Goal: Use online tool/utility: Use online tool/utility

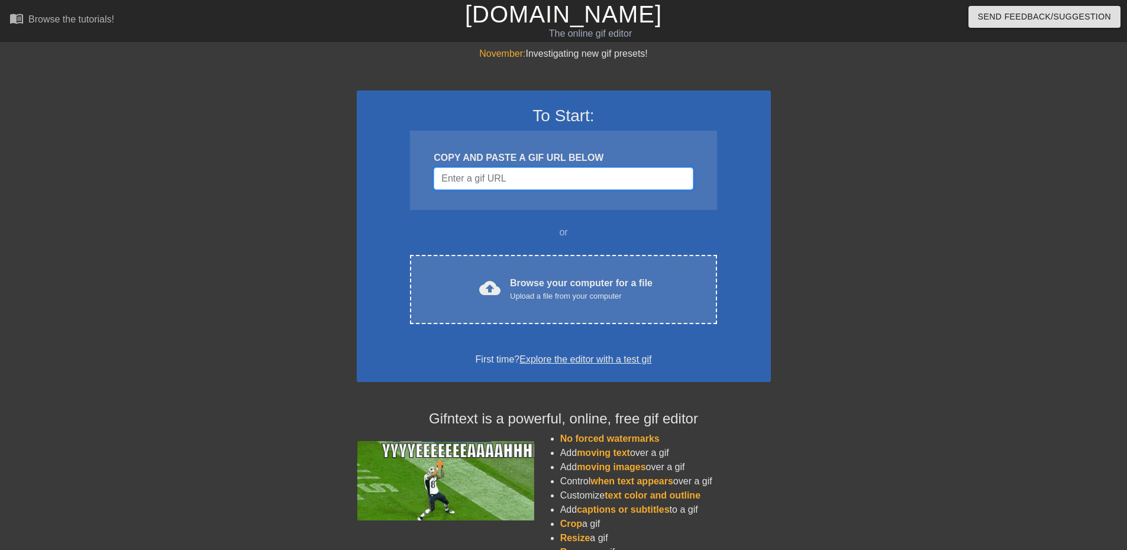
click at [500, 182] on input "Username" at bounding box center [563, 178] width 259 height 22
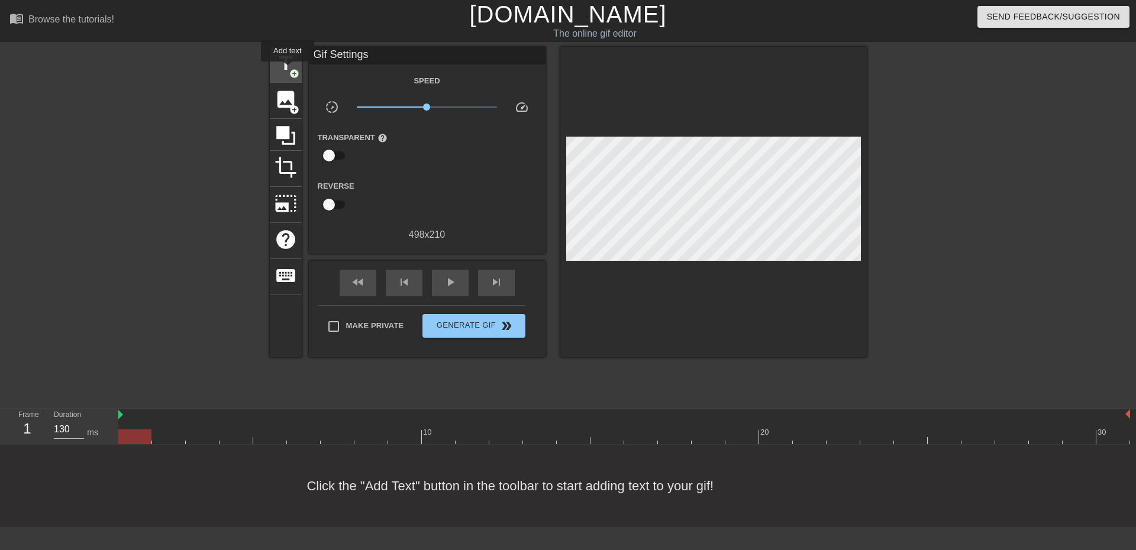
click at [288, 66] on span "title" at bounding box center [286, 63] width 22 height 22
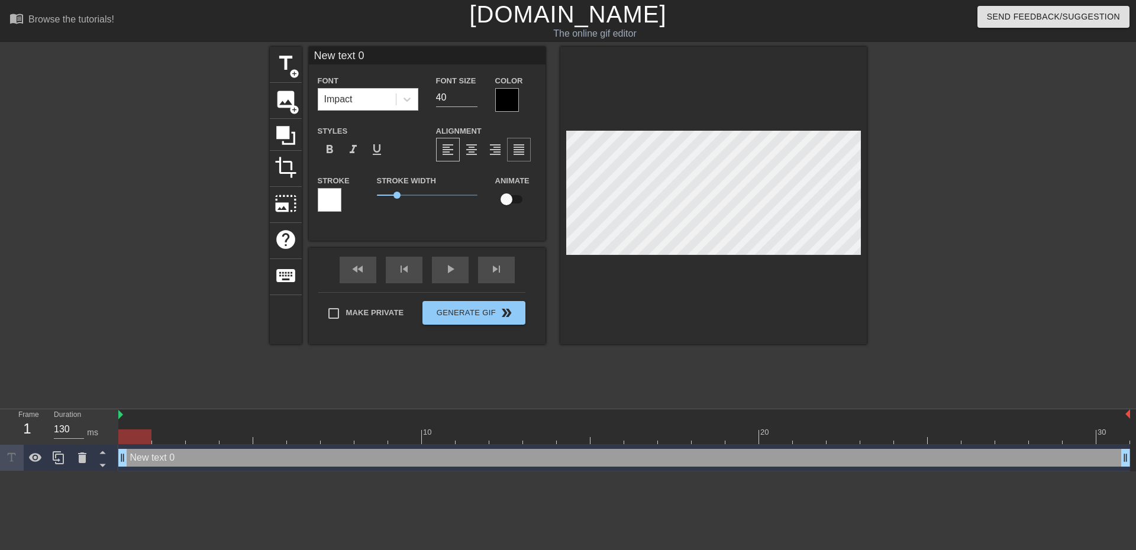
scroll to position [2, 3]
type input "O"
type textarea "O"
type input "Ou"
type textarea "Ou"
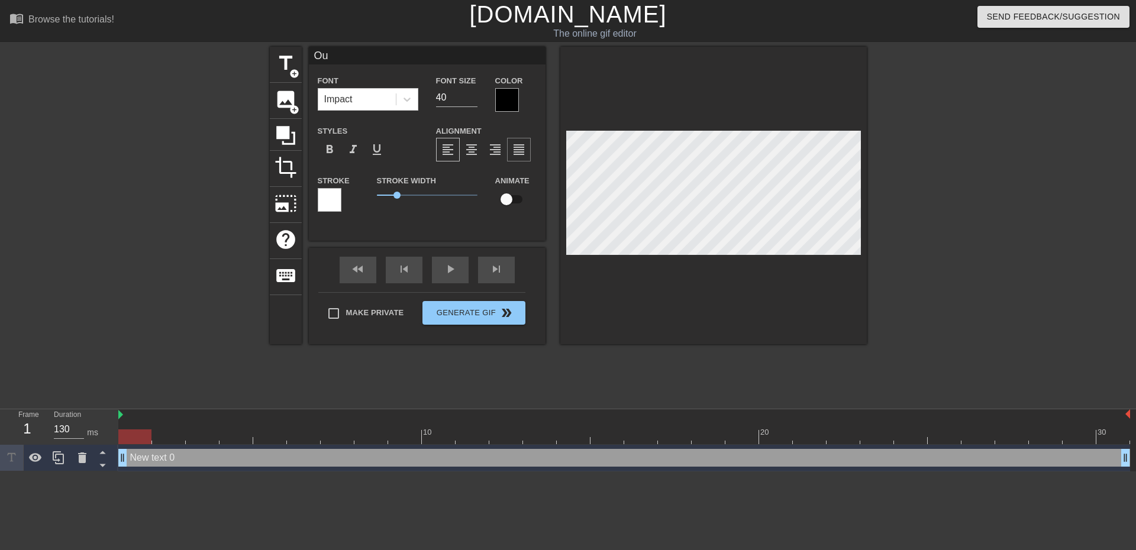
type input "Out"
type textarea "Out"
type input "Outs"
type textarea "Outs"
type input "Outsi"
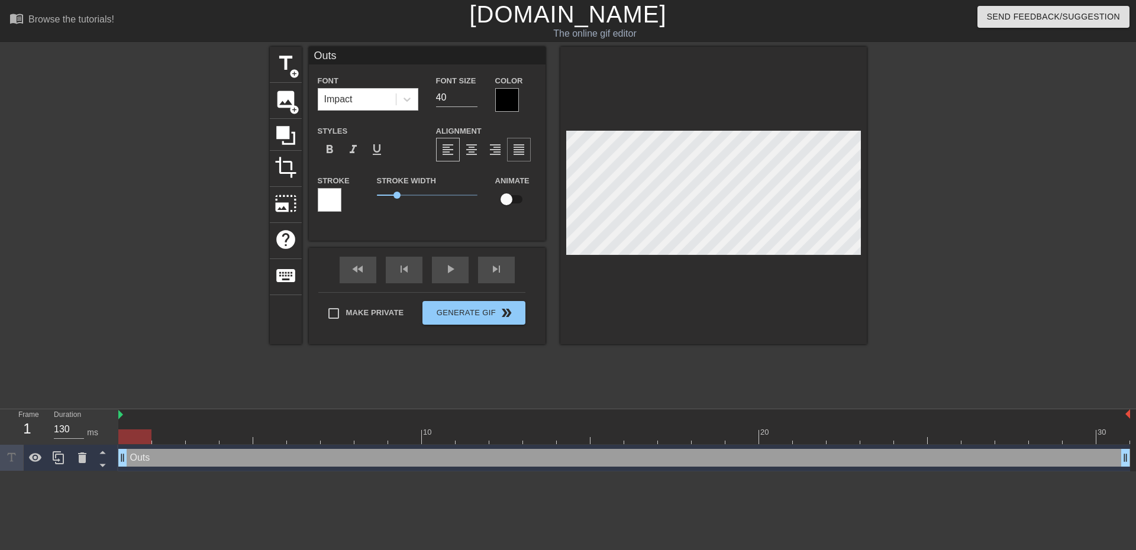
type textarea "Outsi"
type input "Outsid"
type textarea "Outsid"
type input "Outside"
type textarea "Outside"
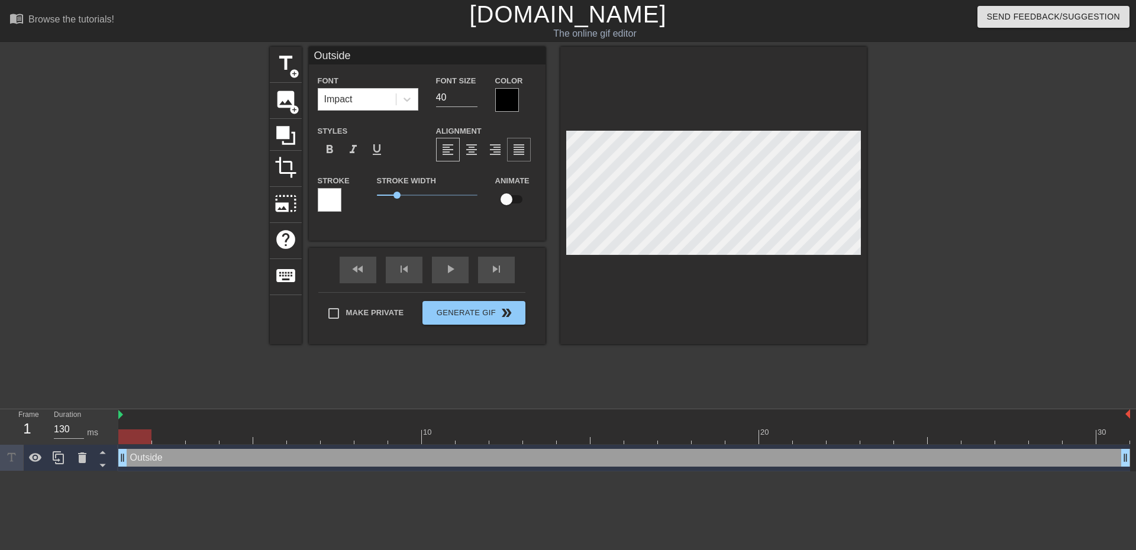
type input "Outside"
type textarea "Outside"
type input "Outside"
type textarea "Outside"
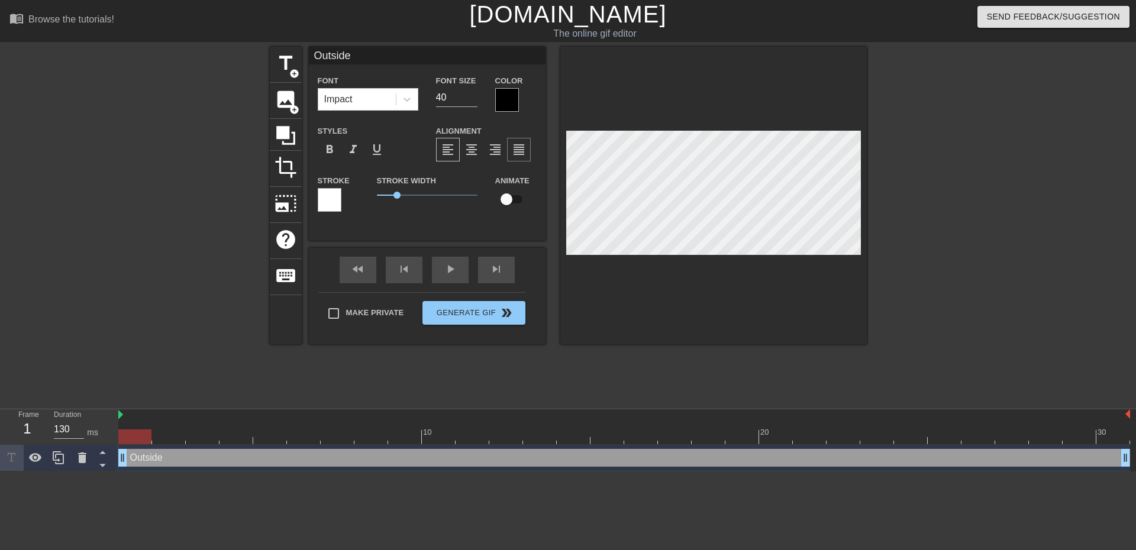
type input "Outside"
type textarea "Outside"
type input "OutsideT"
type textarea "Outside T"
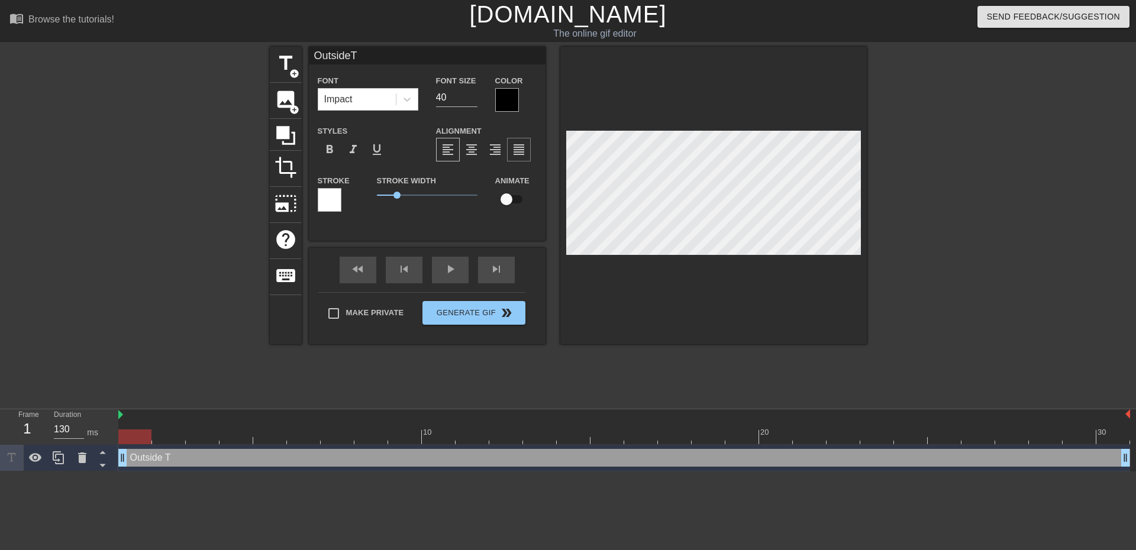
type input "OutsideTe"
type textarea "Outside Te"
type input "OutsideTea"
type textarea "Outside Tea"
type input "OutsideTeam"
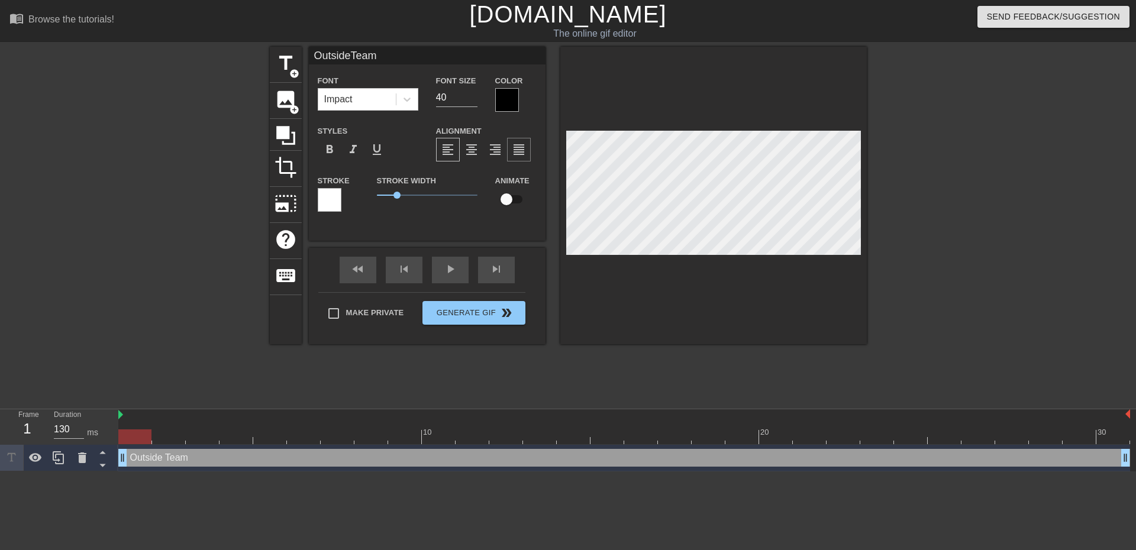
type textarea "Outside Team"
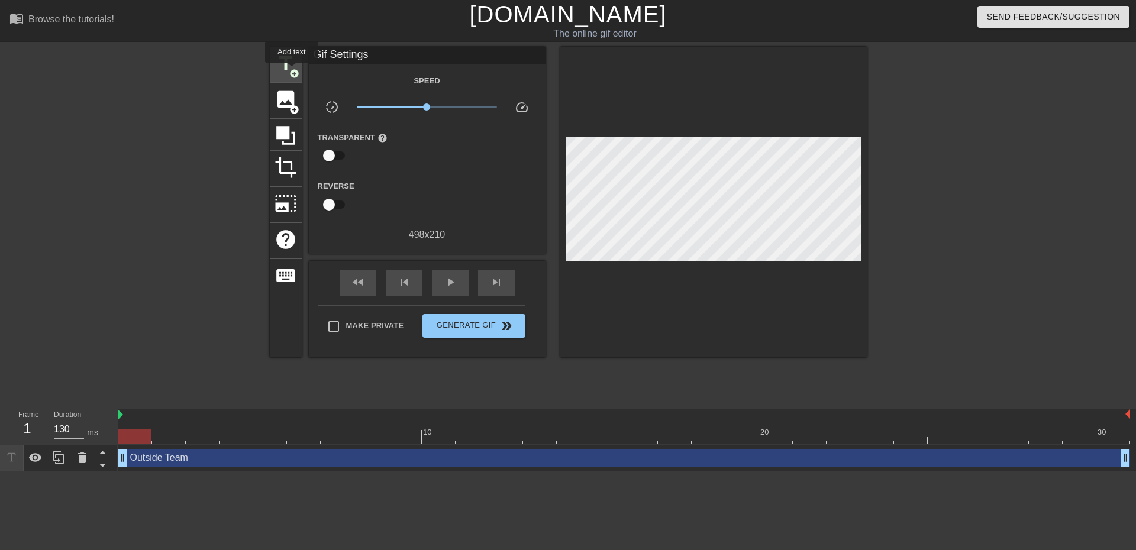
click at [292, 71] on span "add_circle" at bounding box center [294, 74] width 10 height 10
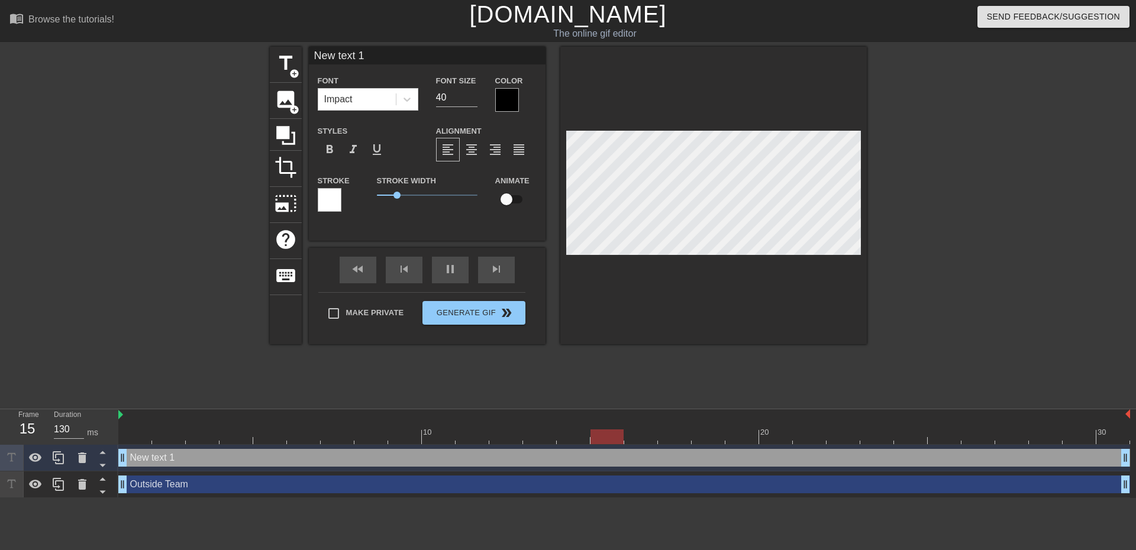
click at [178, 459] on div "New text 1 drag_handle drag_handle" at bounding box center [624, 458] width 1012 height 18
type input "L"
type textarea "L"
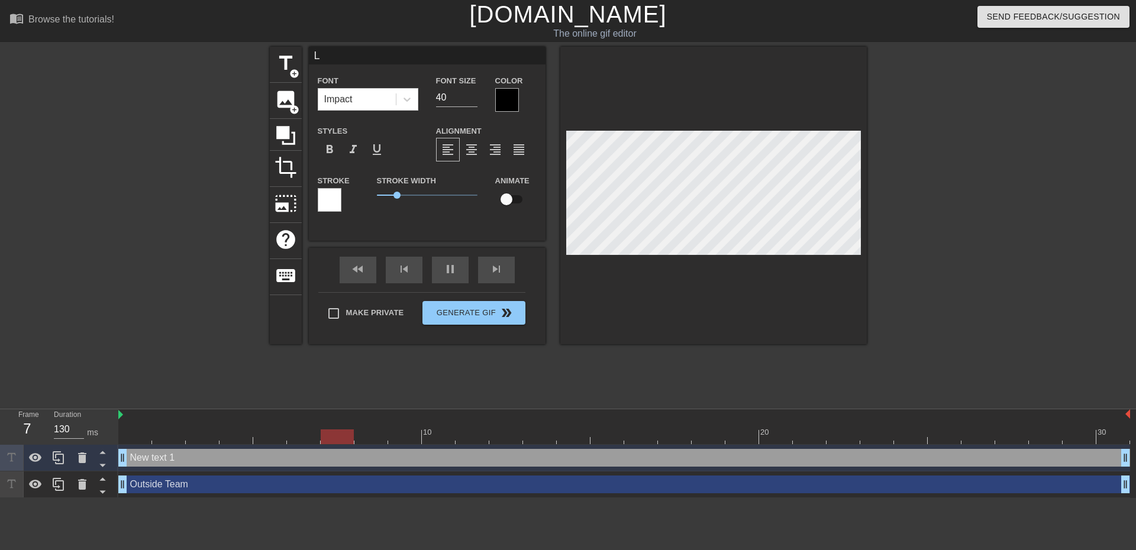
type input "Le"
type textarea "Le"
type input "Le"
type textarea "Le"
type input "Le L"
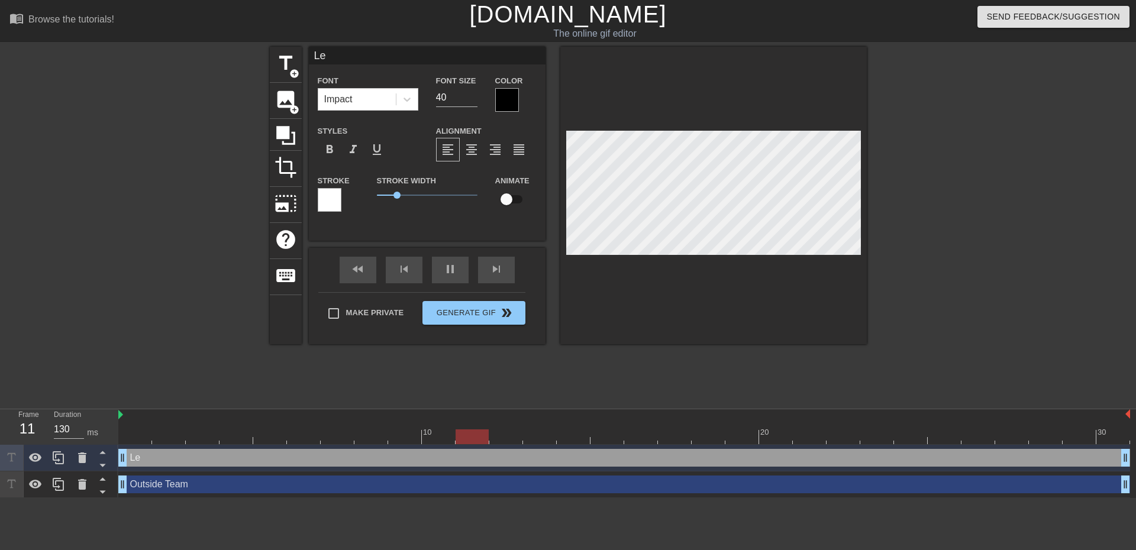
type textarea "Le L"
type input "Le La"
type textarea "Le La"
type input "Le Lab"
type textarea "Le Lab"
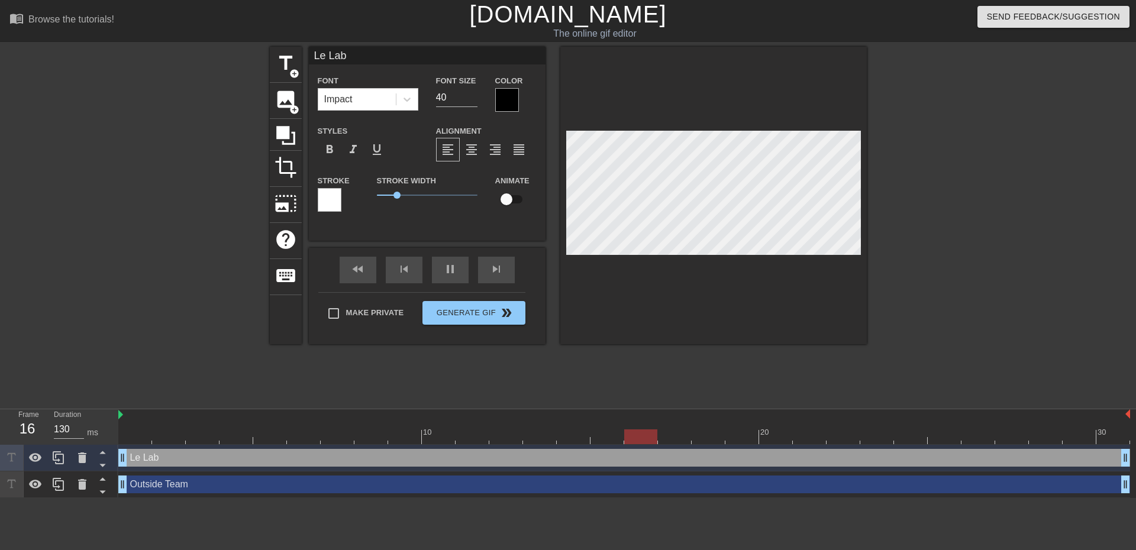
type input "Le Labo"
type textarea "Le Labo"
click at [136, 430] on div at bounding box center [624, 437] width 1012 height 15
click at [131, 426] on div at bounding box center [135, 428] width 34 height 15
click at [168, 437] on div at bounding box center [624, 437] width 1012 height 15
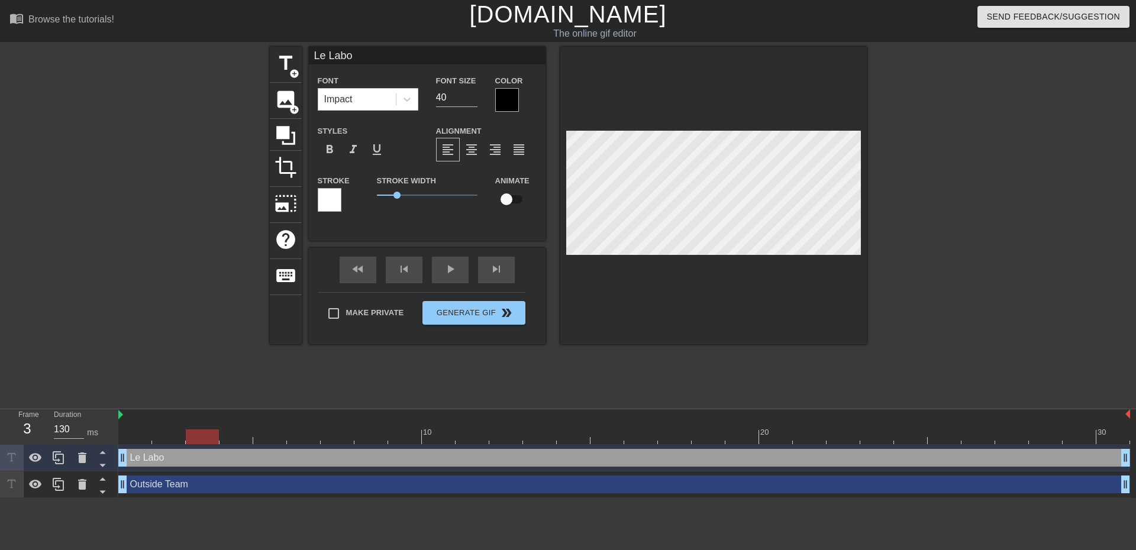
click at [202, 439] on div at bounding box center [624, 437] width 1012 height 15
click at [237, 440] on div at bounding box center [624, 437] width 1012 height 15
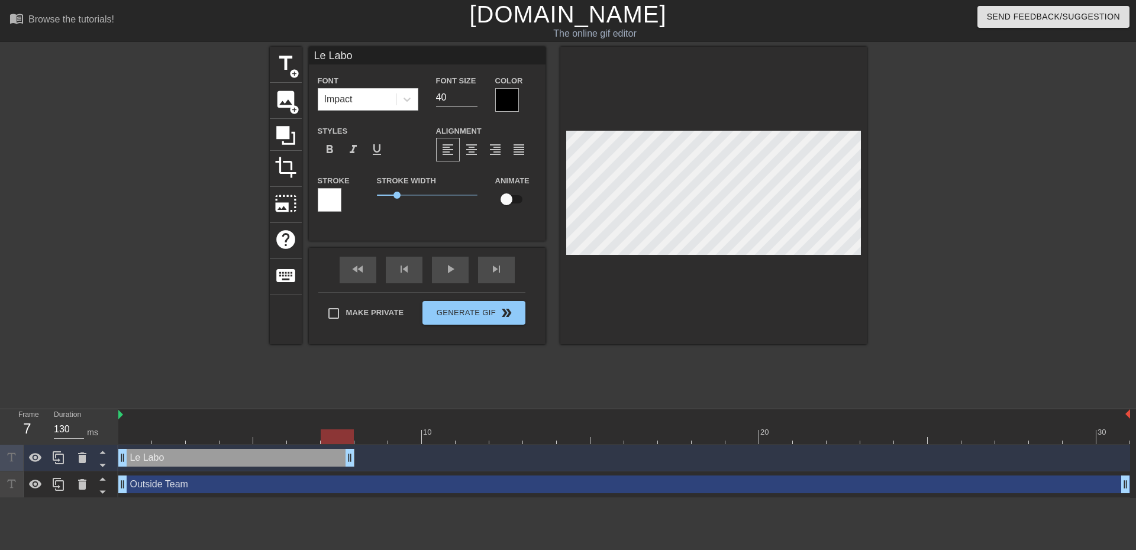
drag, startPoint x: 1126, startPoint y: 460, endPoint x: 360, endPoint y: 449, distance: 765.8
click at [360, 449] on div "Le Labo drag_handle drag_handle" at bounding box center [624, 458] width 1012 height 27
click at [143, 434] on div at bounding box center [624, 437] width 1012 height 15
click at [257, 434] on div at bounding box center [624, 437] width 1012 height 15
click at [337, 437] on div at bounding box center [624, 437] width 1012 height 15
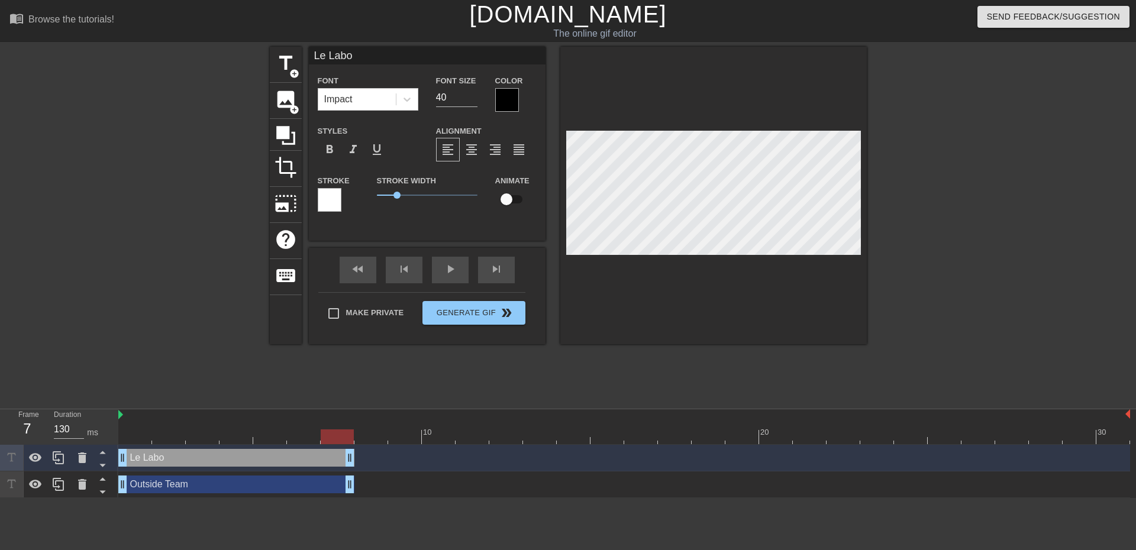
drag, startPoint x: 1121, startPoint y: 481, endPoint x: 344, endPoint y: 479, distance: 776.4
click at [221, 436] on div at bounding box center [624, 437] width 1012 height 15
click at [136, 431] on div at bounding box center [624, 437] width 1012 height 15
click at [139, 436] on div at bounding box center [624, 437] width 1012 height 15
type input "OutsideTeam"
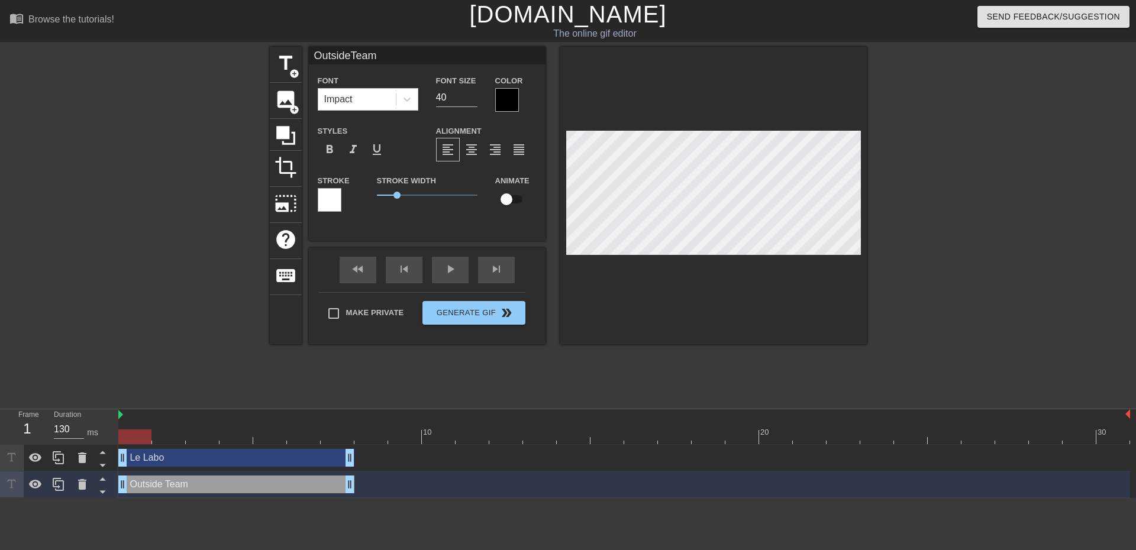
click at [256, 482] on div "Outside Team drag_handle drag_handle" at bounding box center [236, 485] width 236 height 18
click at [246, 488] on div "Outside Team drag_handle drag_handle" at bounding box center [236, 485] width 236 height 18
click at [519, 202] on input "checkbox" at bounding box center [506, 199] width 67 height 22
checkbox input "true"
type input "OutsideTeam"
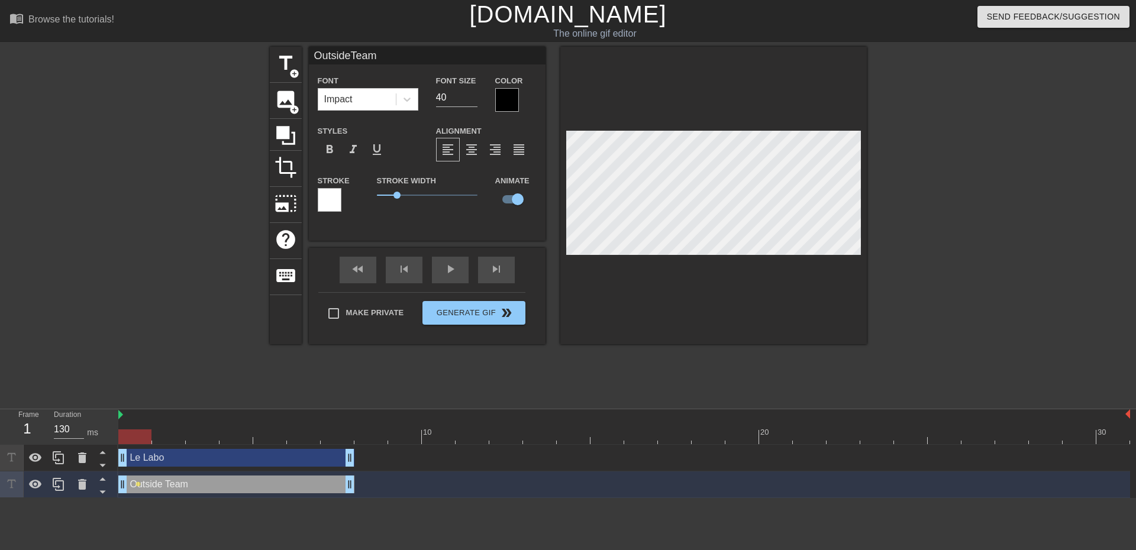
click at [330, 423] on div at bounding box center [338, 428] width 34 height 15
click at [138, 486] on span "lens" at bounding box center [138, 484] width 5 height 5
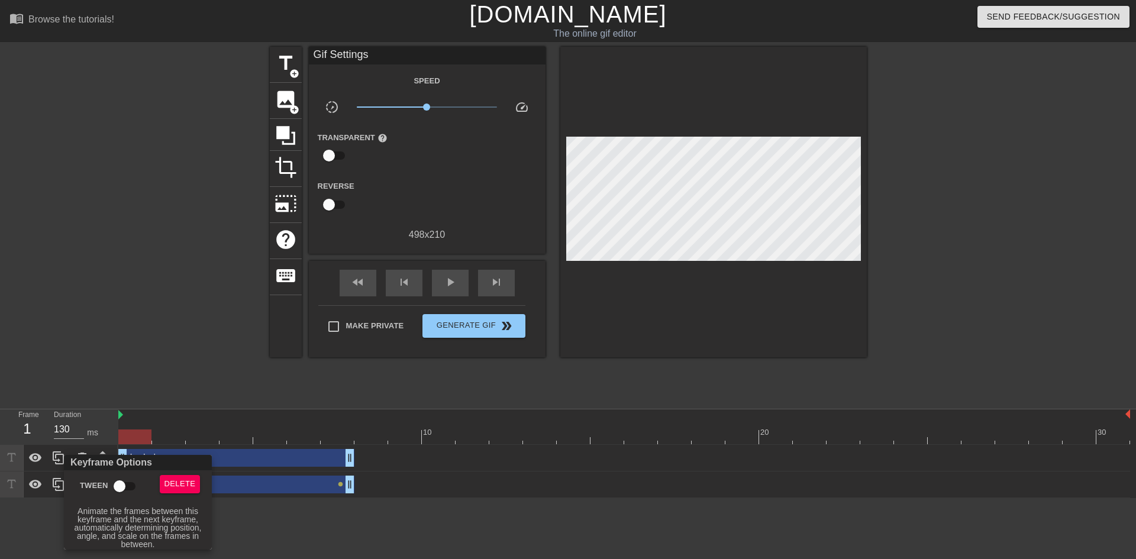
click at [131, 486] on input "Tween" at bounding box center [119, 486] width 67 height 22
checkbox input "true"
click at [169, 395] on div at bounding box center [568, 279] width 1136 height 559
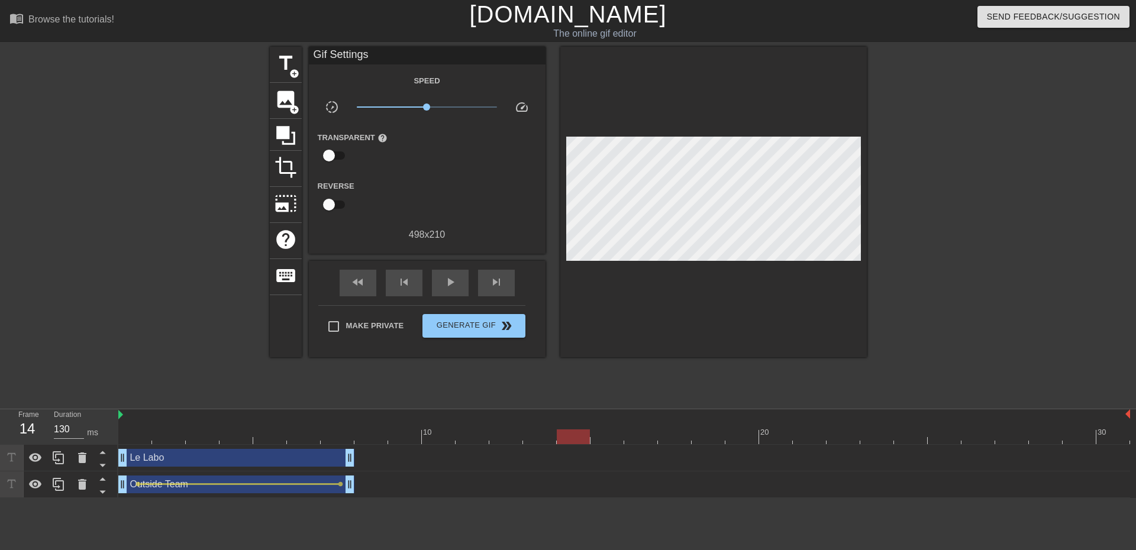
click at [135, 436] on div at bounding box center [624, 437] width 1012 height 15
click at [230, 464] on div "Le Labo drag_handle drag_handle" at bounding box center [236, 458] width 236 height 18
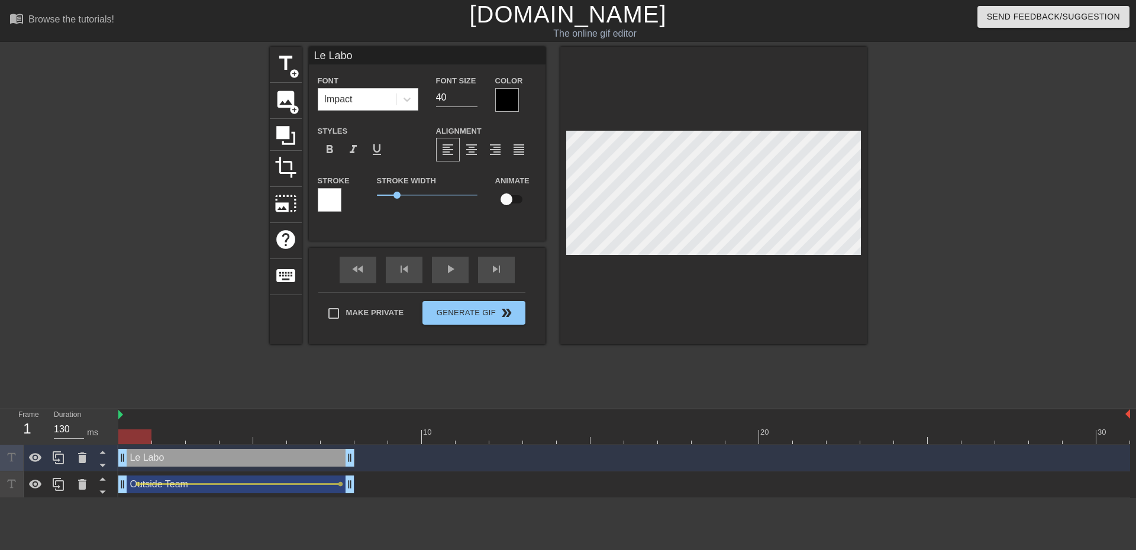
click at [513, 198] on input "checkbox" at bounding box center [506, 199] width 67 height 22
checkbox input "true"
click at [334, 443] on div at bounding box center [624, 437] width 1012 height 15
click at [137, 443] on div at bounding box center [624, 437] width 1012 height 15
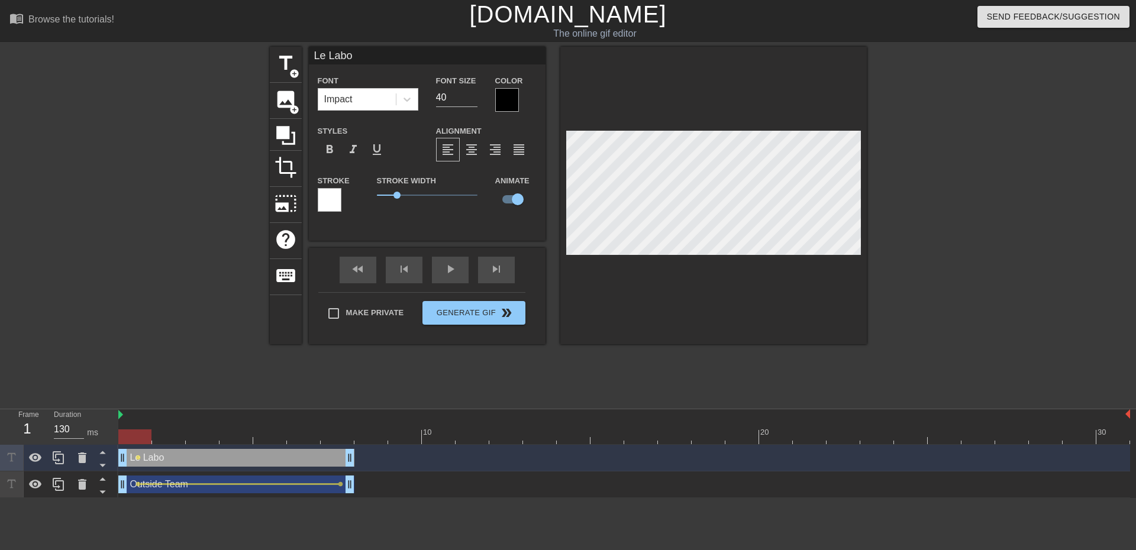
click at [340, 431] on div at bounding box center [624, 437] width 1012 height 15
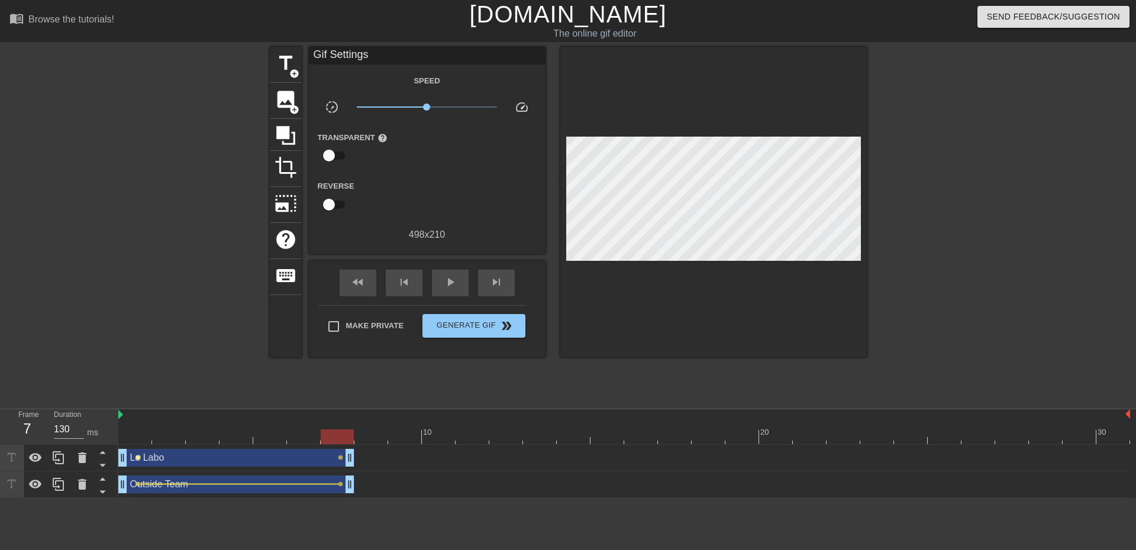
click at [139, 460] on span "lens" at bounding box center [138, 457] width 5 height 5
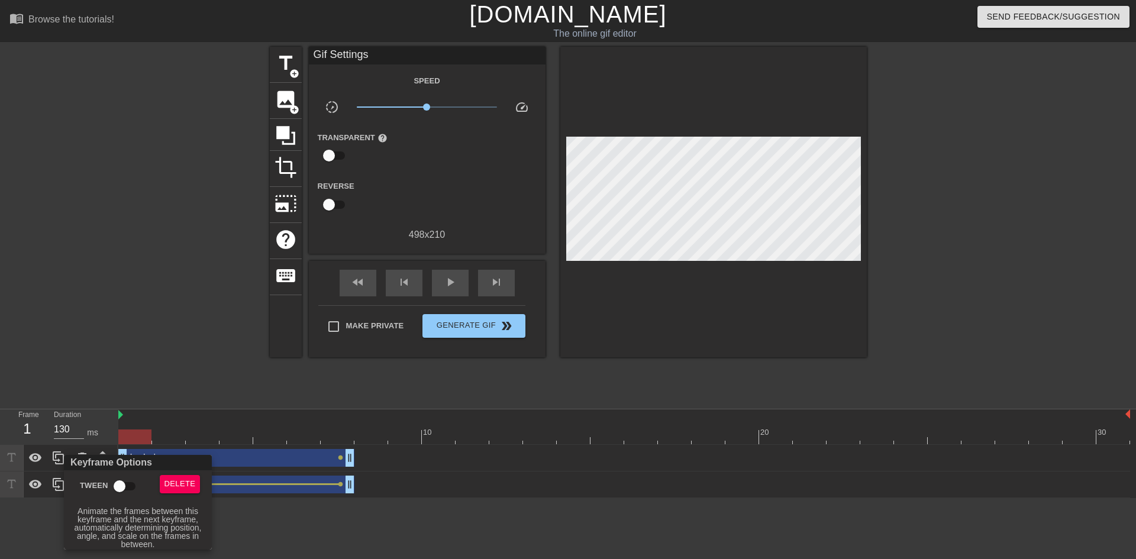
click at [125, 483] on input "Tween" at bounding box center [119, 486] width 67 height 22
checkbox input "true"
click at [169, 290] on div at bounding box center [568, 279] width 1136 height 559
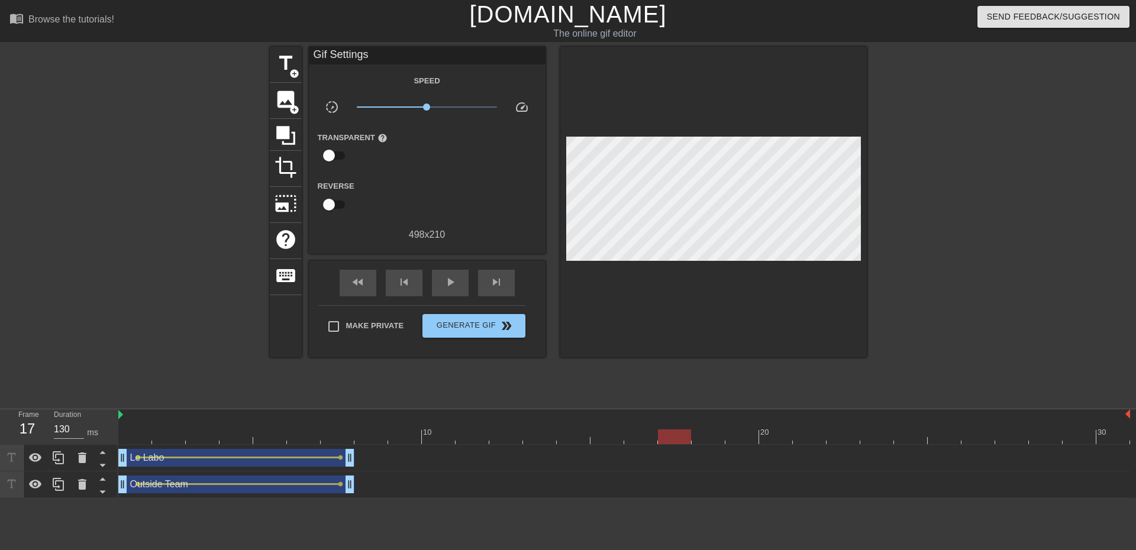
click at [376, 433] on div at bounding box center [624, 437] width 1012 height 15
click at [289, 69] on span "add_circle" at bounding box center [294, 74] width 10 height 10
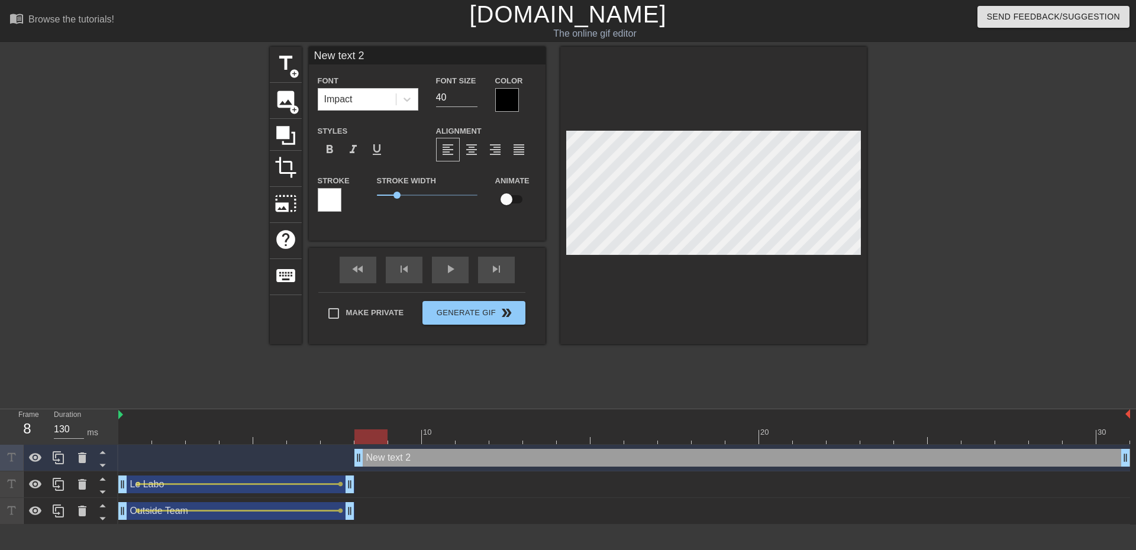
scroll to position [2, 2]
type input "O"
type textarea "O"
type input "Ou"
type textarea "Ou"
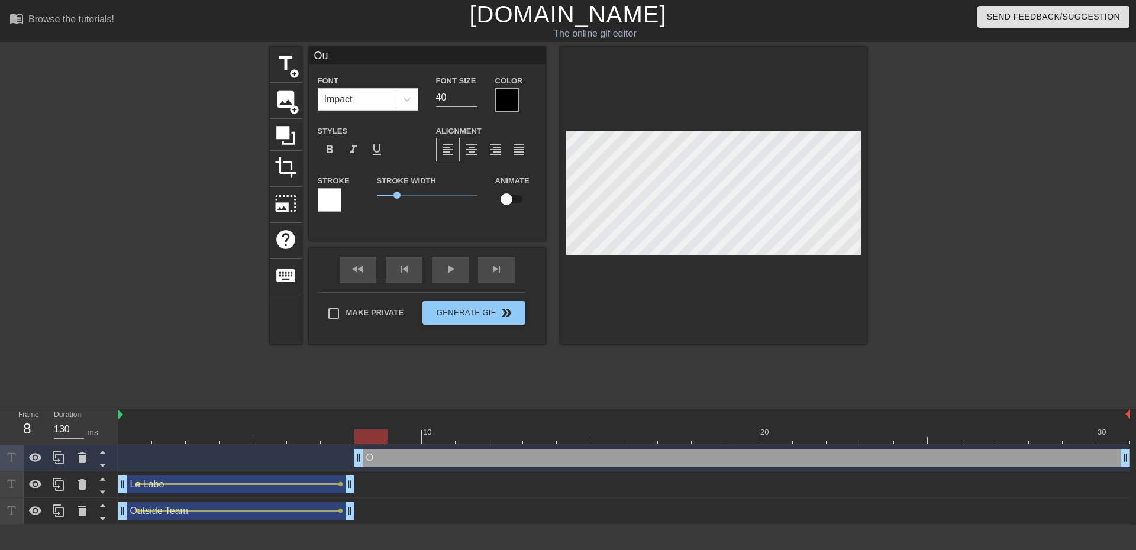
type input "Ous"
type textarea "Ous"
type input "Ou"
type textarea "Ou"
type input "Out"
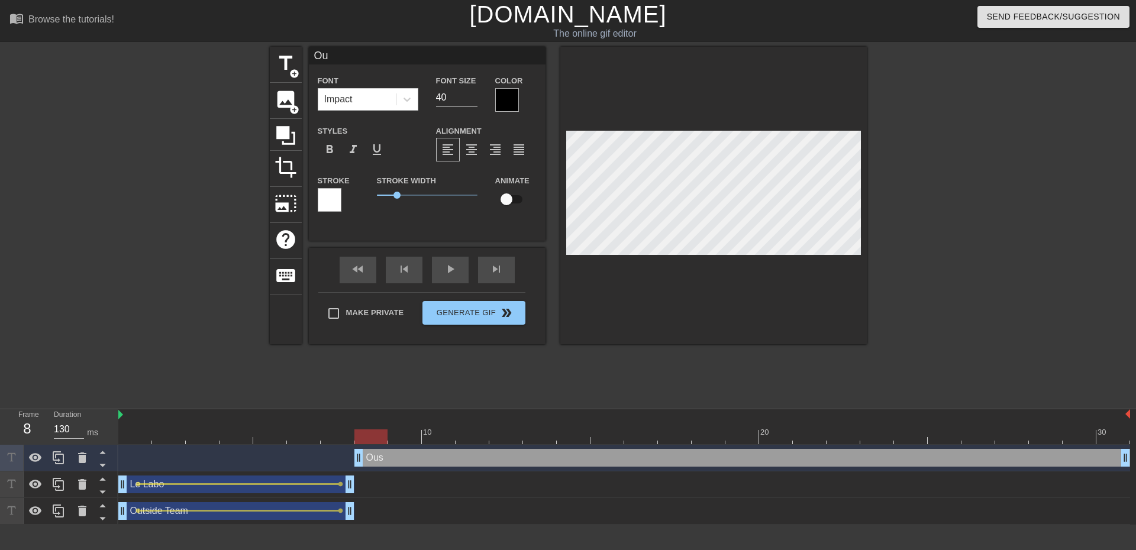
type textarea "Out"
type input "Outs"
type textarea "Outs"
type input "Outsi"
type textarea "Outsi"
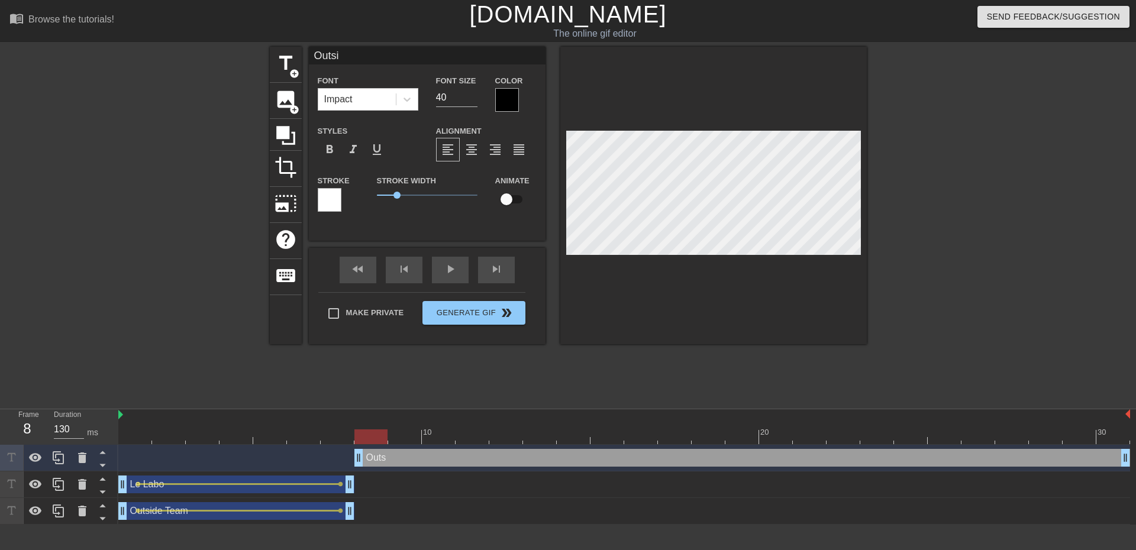
type input "Outsid"
type textarea "Outsid"
type input "Outside"
type textarea "Outside"
type input "Outside"
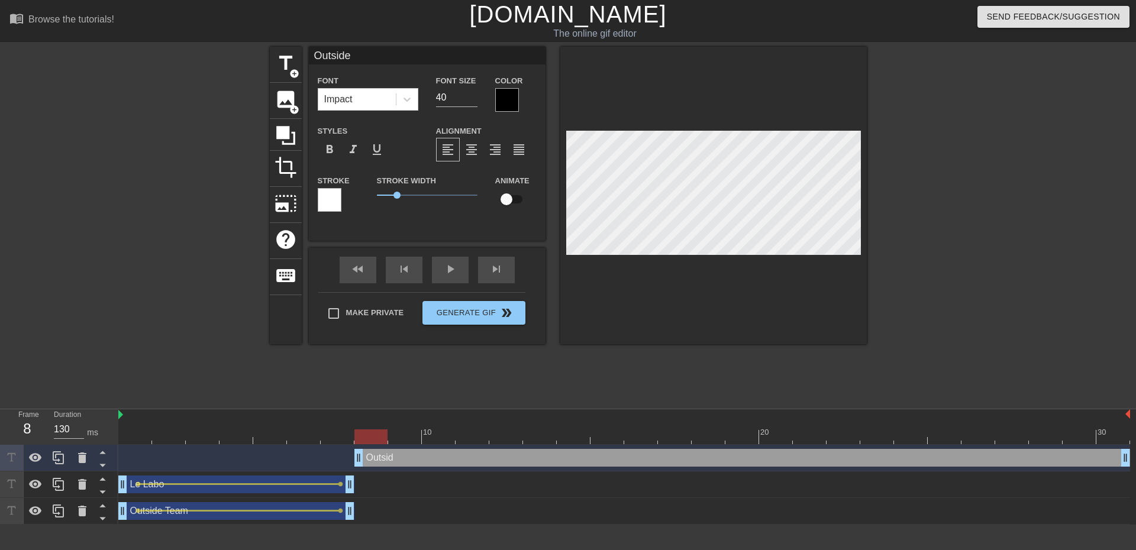
type textarea "Outside"
type input "Outside"
type textarea "Outside"
type input "Outside"
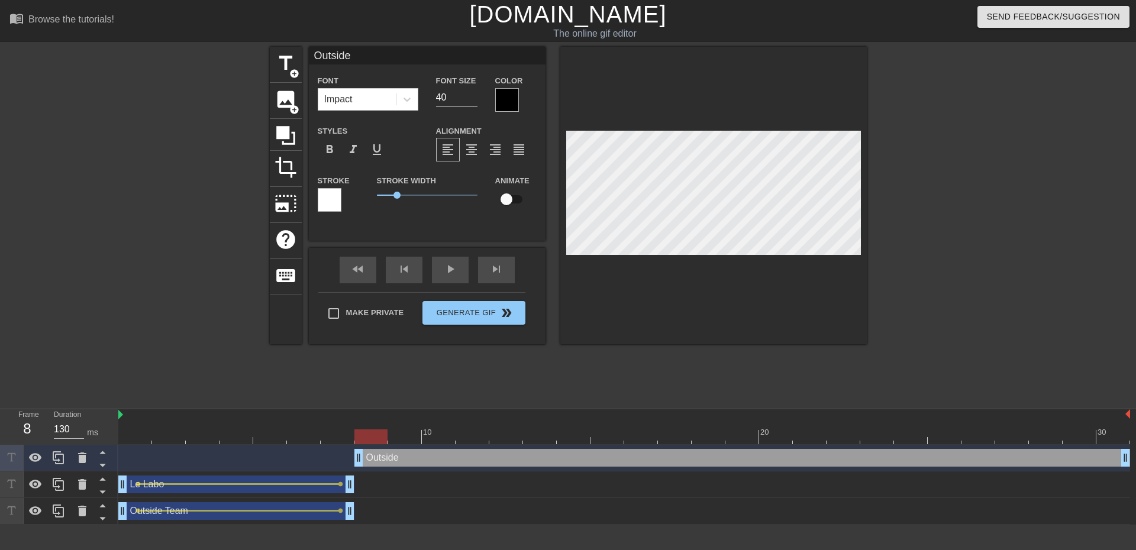
type textarea "Outside"
type input "OutsideT"
type textarea "Outside T"
type input "OutsideTe"
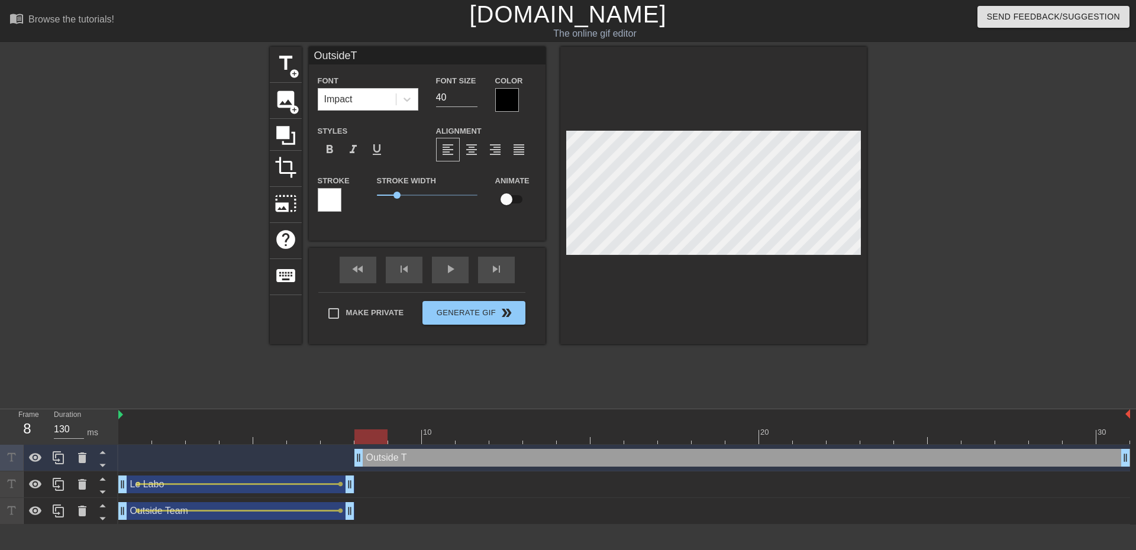
type textarea "Outside Te"
type input "OutsideTea"
type textarea "Outside Team"
type input "OutsideTeam"
type textarea "Outside Team"
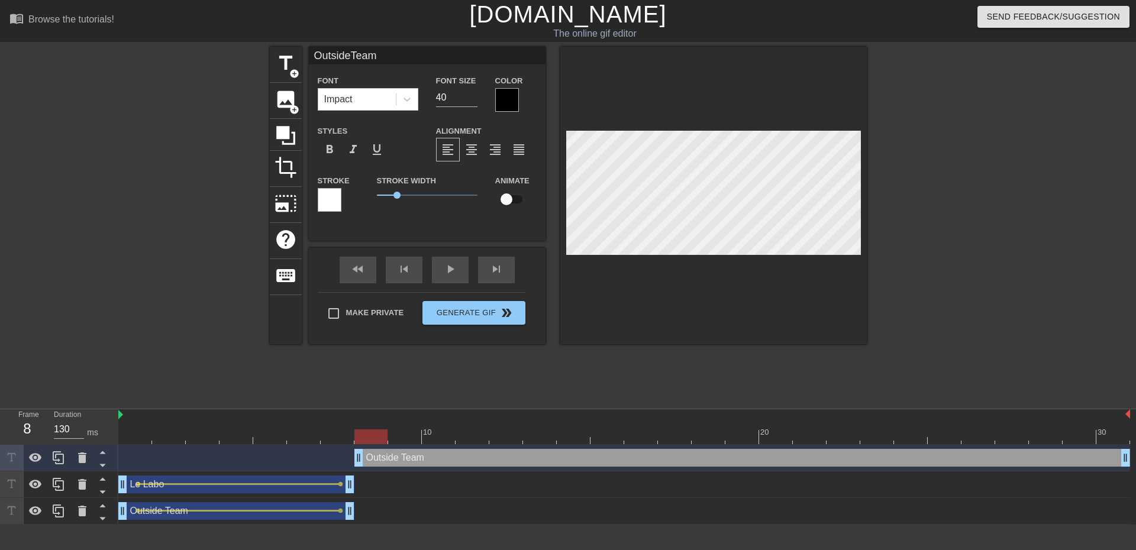
scroll to position [3, 1]
type input "OutsideTeam"
type textarea "Outside Team"
type input "L"
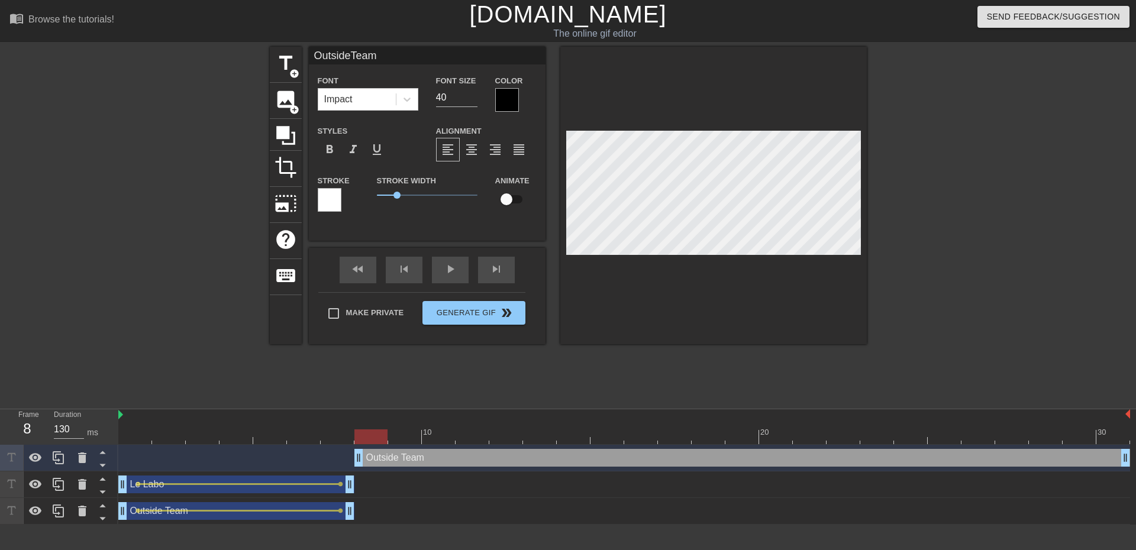
type textarea "L"
type input "Le"
type textarea "Le"
type input "Le"
type textarea "Le"
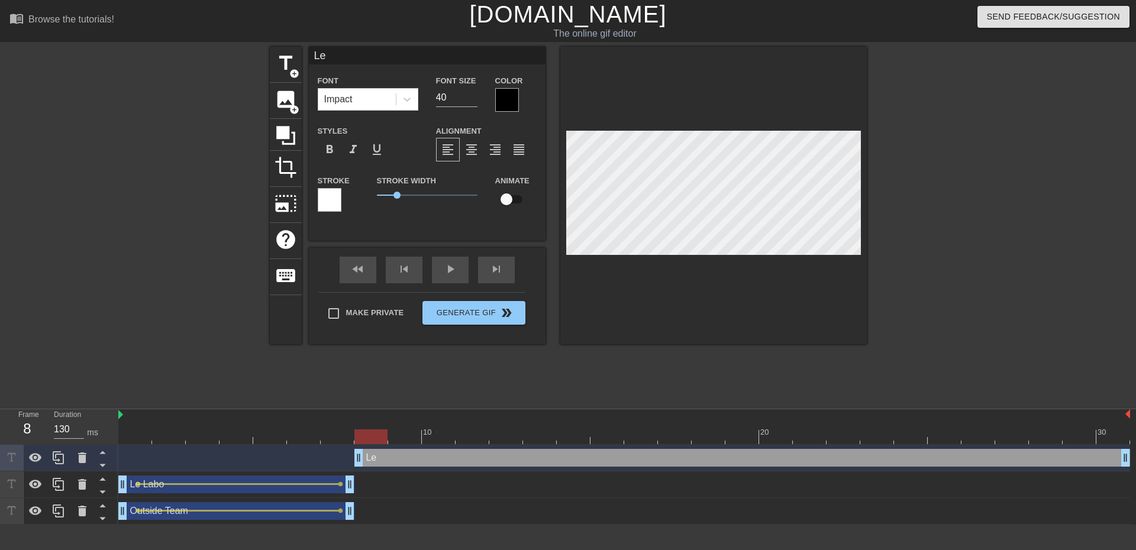
type input "Le L"
type textarea "Le L"
type input "Le La"
type textarea "Le La"
type input "Le Lab"
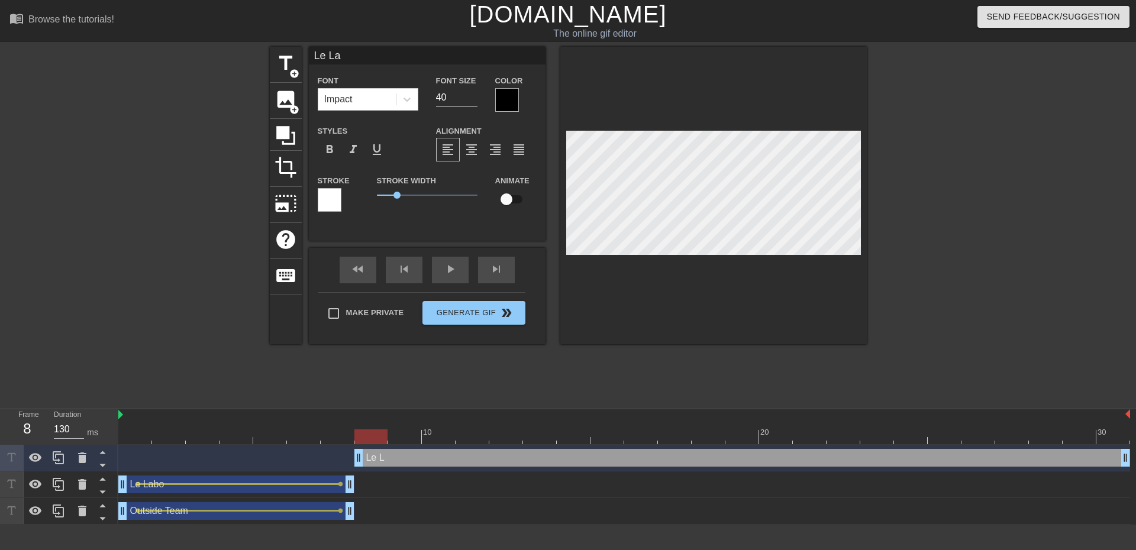
type textarea "Le Lab"
type input "Le Labo"
type textarea "Le Labo"
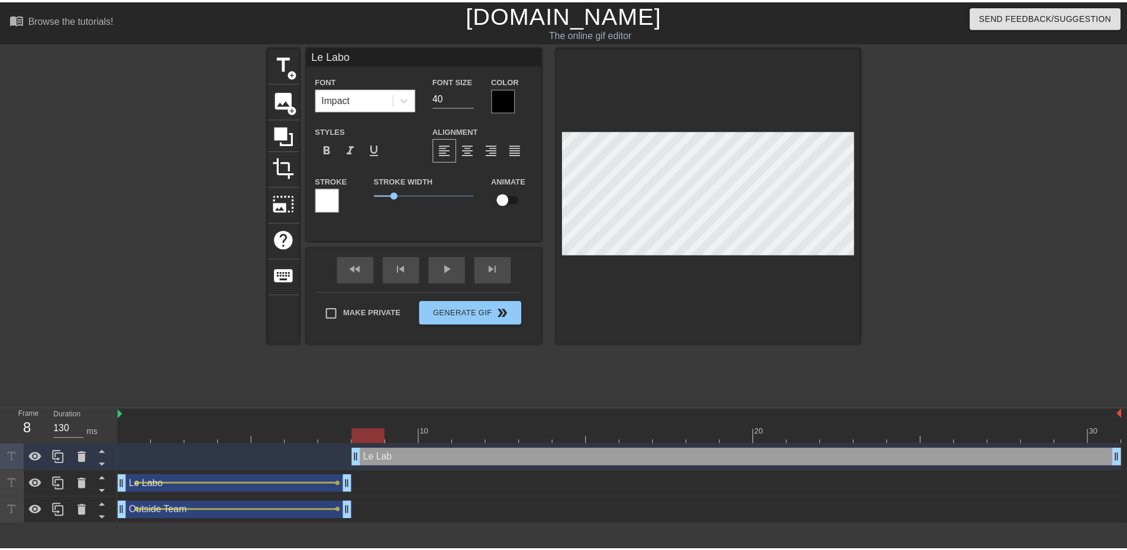
scroll to position [2, 2]
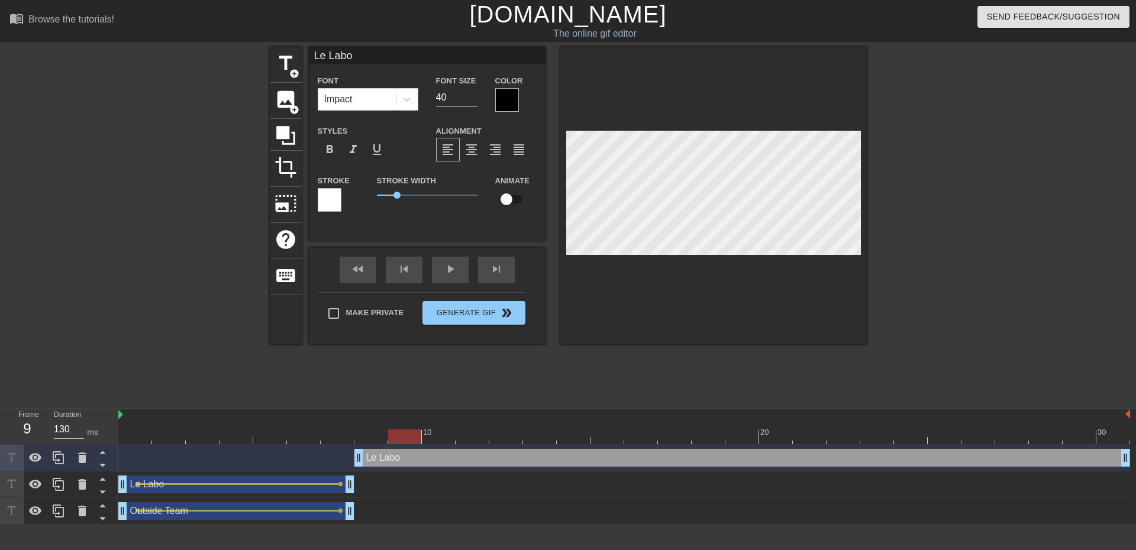
click at [372, 439] on div at bounding box center [624, 437] width 1012 height 15
click at [185, 286] on div at bounding box center [167, 224] width 178 height 355
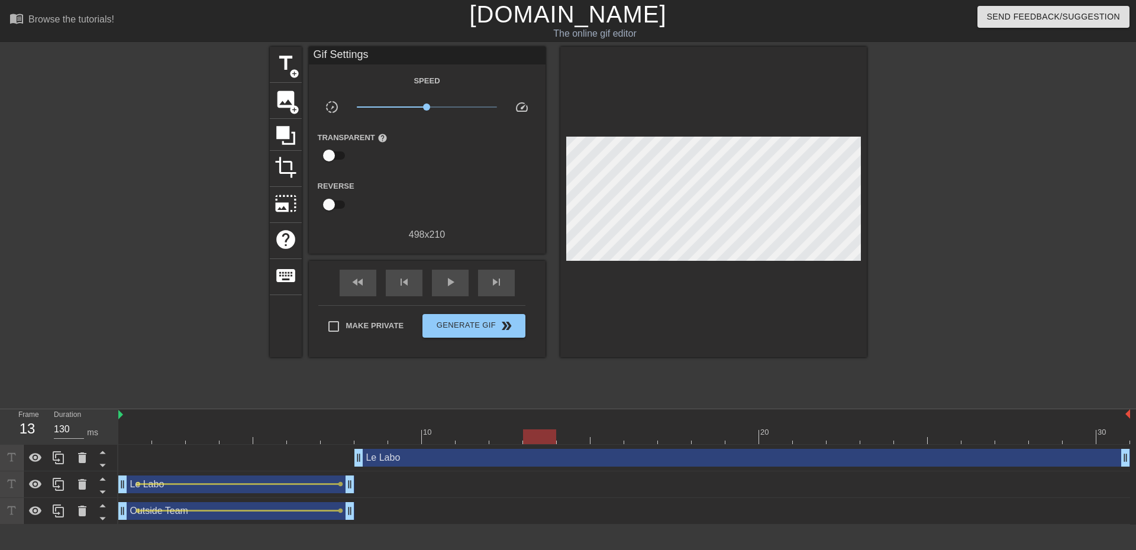
click at [578, 436] on div at bounding box center [624, 437] width 1012 height 15
click at [609, 437] on div at bounding box center [624, 437] width 1012 height 15
click at [632, 438] on div at bounding box center [624, 437] width 1012 height 15
click at [672, 436] on div at bounding box center [624, 437] width 1012 height 15
click at [702, 437] on div at bounding box center [624, 437] width 1012 height 15
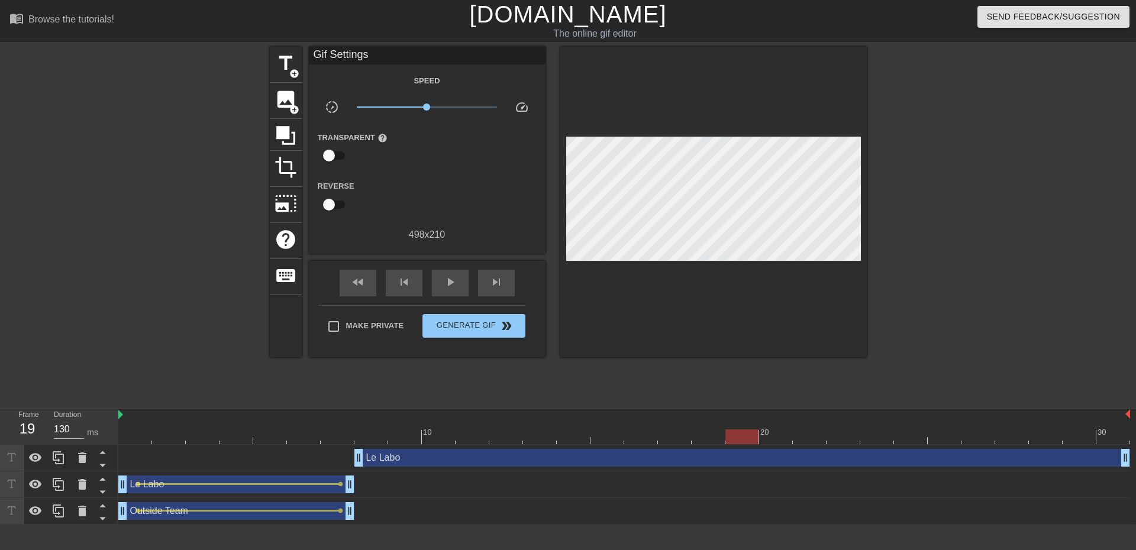
click at [738, 437] on div at bounding box center [624, 437] width 1012 height 15
click at [772, 437] on div at bounding box center [624, 437] width 1012 height 15
click at [802, 437] on div at bounding box center [624, 437] width 1012 height 15
click at [838, 438] on div at bounding box center [624, 437] width 1012 height 15
click at [815, 439] on div at bounding box center [624, 437] width 1012 height 15
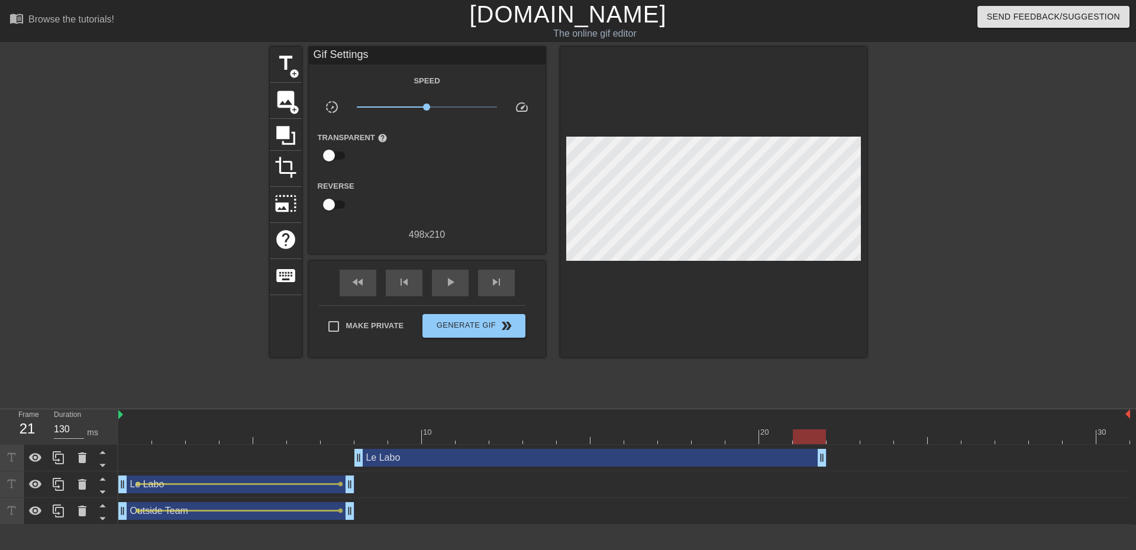
drag, startPoint x: 1124, startPoint y: 456, endPoint x: 827, endPoint y: 450, distance: 297.1
click at [827, 450] on div "Le Labo drag_handle drag_handle" at bounding box center [624, 458] width 1012 height 18
click at [373, 444] on div "10 20 30" at bounding box center [624, 427] width 1012 height 36
click at [372, 438] on div at bounding box center [624, 437] width 1012 height 15
click at [380, 456] on div "Le Labo drag_handle drag_handle" at bounding box center [590, 458] width 472 height 18
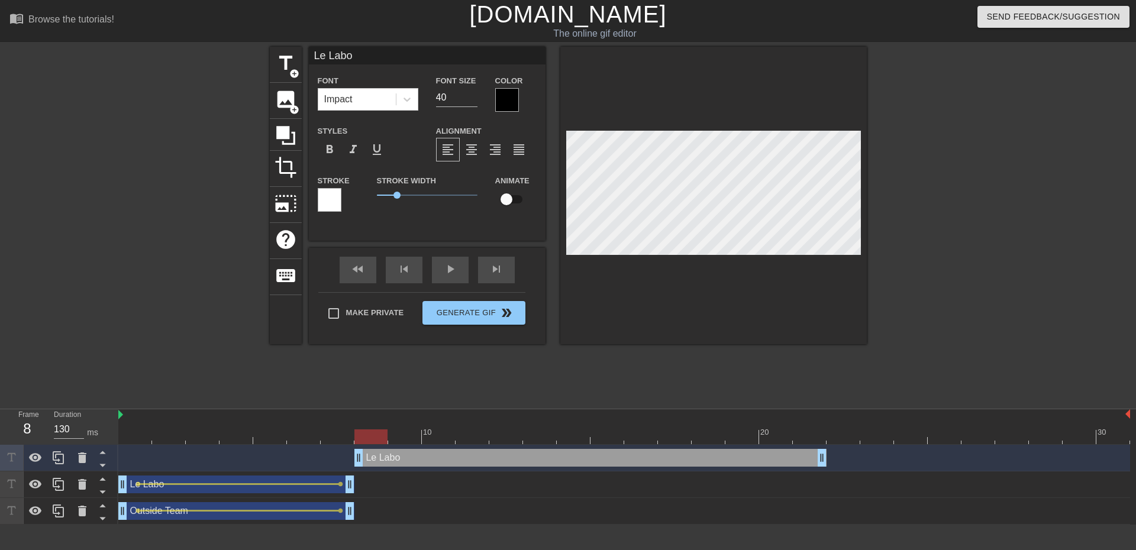
click at [509, 202] on input "checkbox" at bounding box center [506, 199] width 67 height 22
checkbox input "true"
click at [804, 460] on div "Le Labo drag_handle drag_handle" at bounding box center [590, 458] width 472 height 18
click at [794, 434] on div at bounding box center [624, 437] width 1012 height 15
click at [771, 438] on div at bounding box center [624, 437] width 1012 height 15
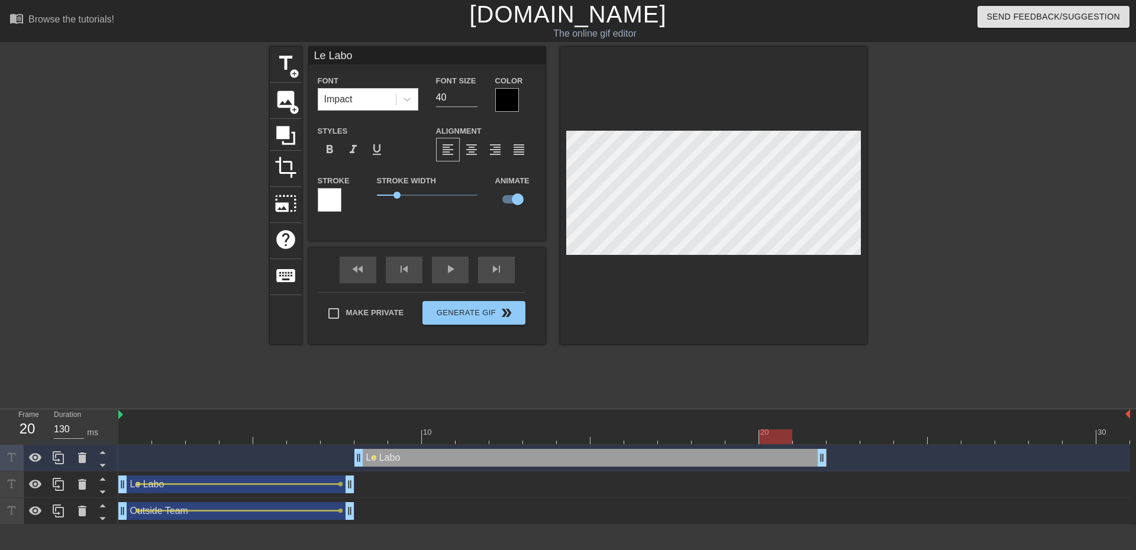
click at [729, 437] on div at bounding box center [624, 437] width 1012 height 15
click at [701, 440] on div at bounding box center [624, 437] width 1012 height 15
click at [801, 437] on div at bounding box center [624, 437] width 1012 height 15
click at [826, 262] on div at bounding box center [713, 196] width 307 height 298
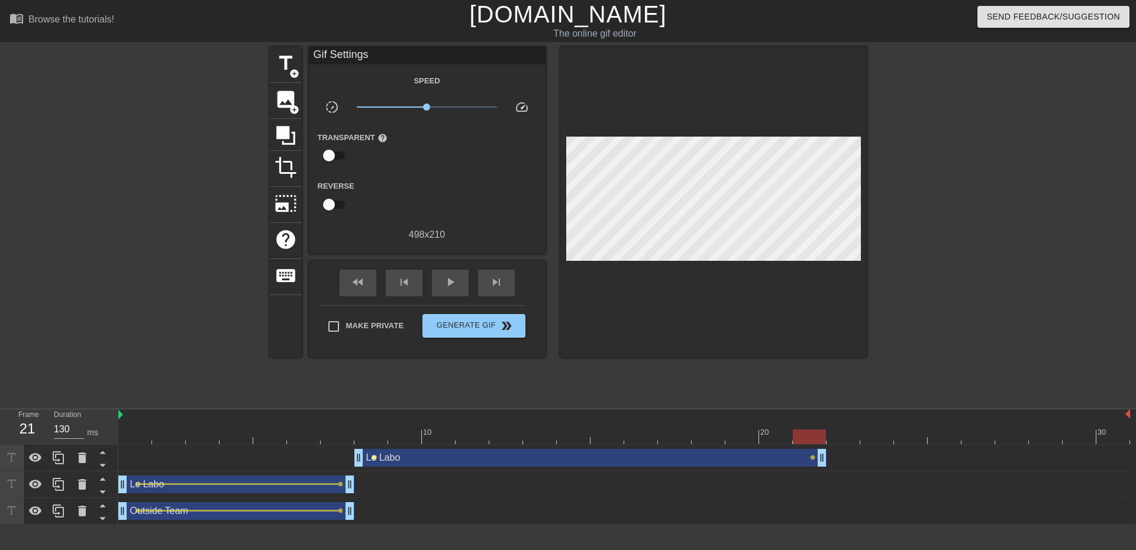
click at [373, 457] on span "lens" at bounding box center [374, 457] width 5 height 5
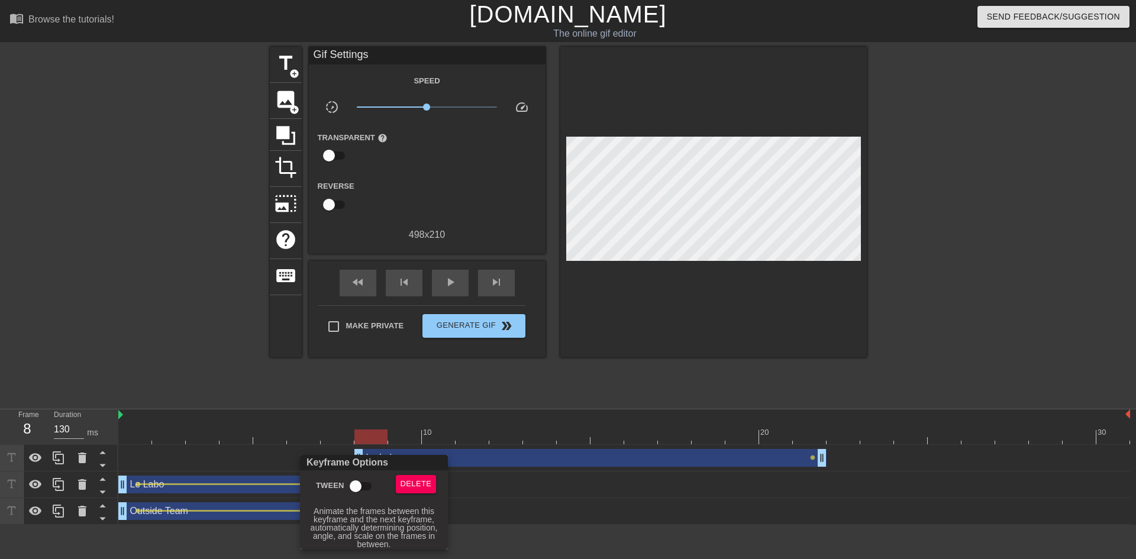
click at [364, 485] on input "Tween" at bounding box center [355, 486] width 67 height 22
click at [333, 475] on input "Tween" at bounding box center [366, 486] width 67 height 22
click at [322, 475] on input "Tween" at bounding box center [355, 486] width 67 height 22
checkbox input "true"
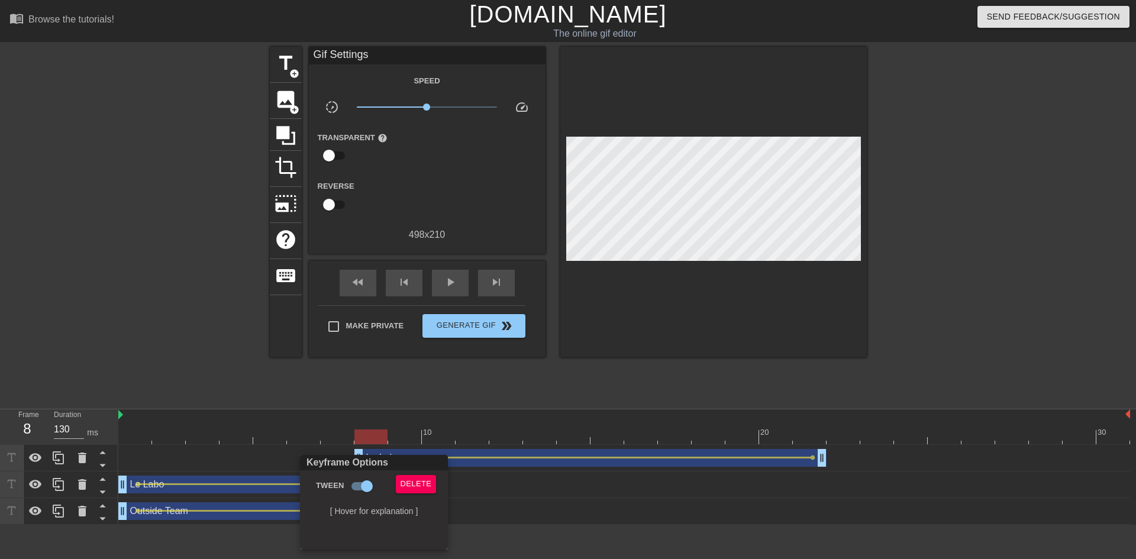
click at [302, 394] on div at bounding box center [568, 279] width 1136 height 559
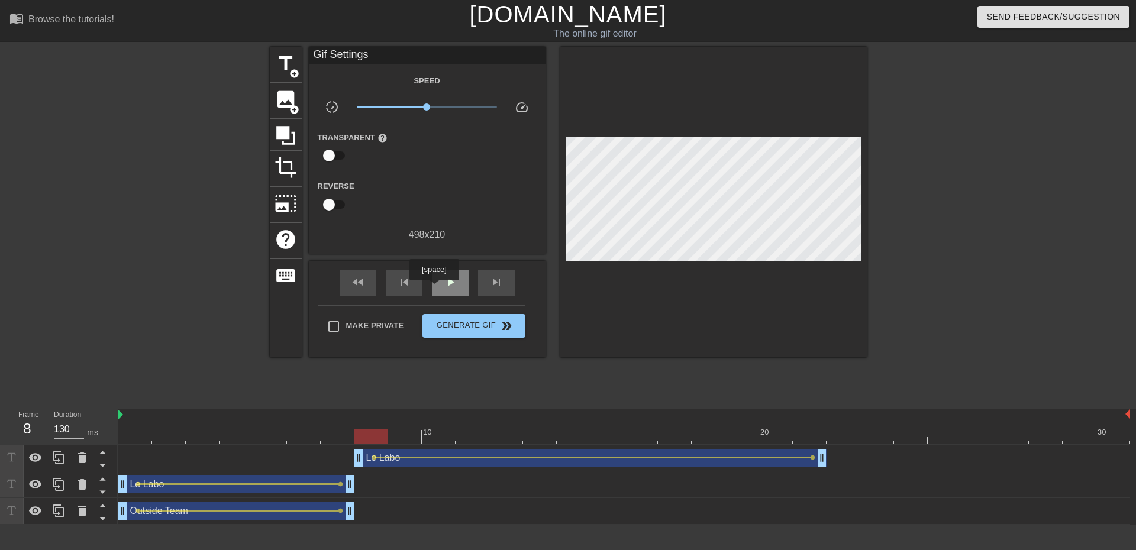
click at [441, 283] on div "play_arrow" at bounding box center [450, 283] width 37 height 27
click at [441, 283] on div "pause" at bounding box center [450, 283] width 37 height 27
click at [318, 431] on div at bounding box center [624, 437] width 1012 height 15
click at [366, 428] on div at bounding box center [371, 428] width 34 height 15
click at [292, 69] on span "add_circle" at bounding box center [294, 74] width 10 height 10
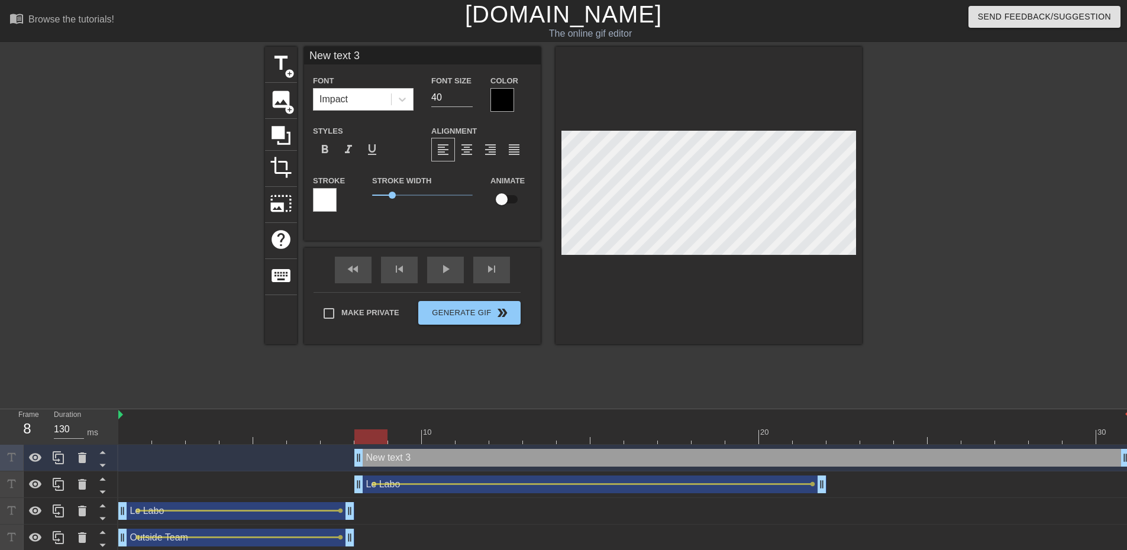
click at [388, 462] on div "New text 3 drag_handle drag_handle" at bounding box center [742, 458] width 776 height 18
type input "W text 3"
type textarea "WH text 3"
type input "WHE text 3"
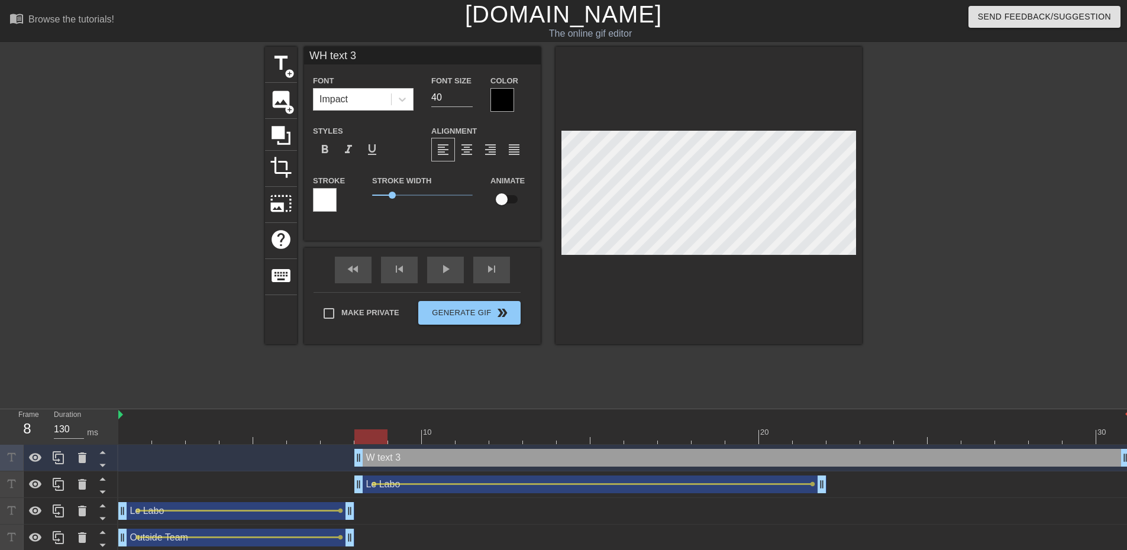
type textarea "WHE text 3"
type input "W"
type textarea "W"
type input "WH"
type textarea "WH"
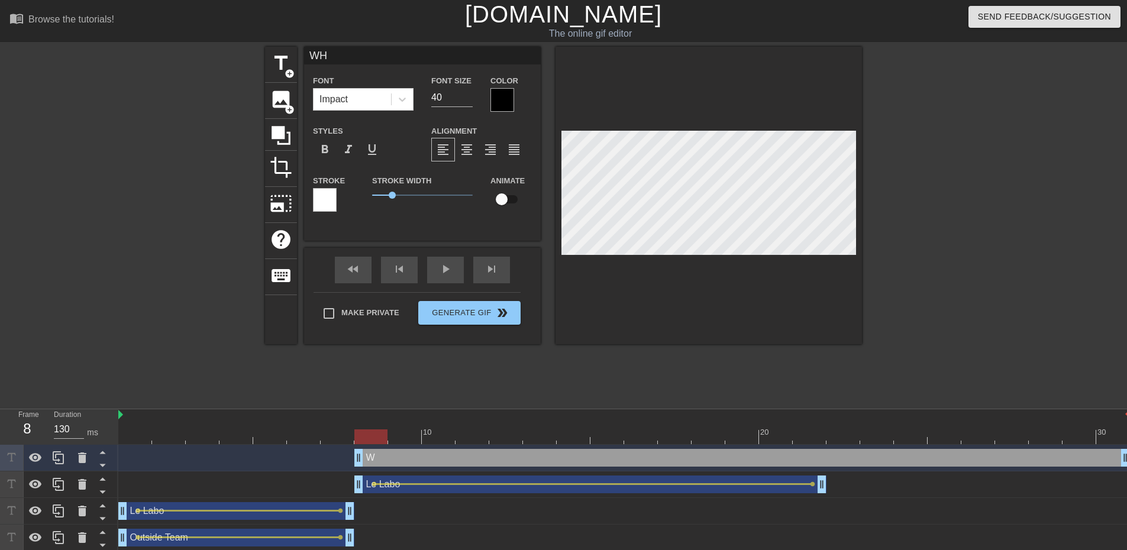
type input "WHE"
type textarea "WHE"
type input "WHER"
type textarea "WHER"
type input "WHERE"
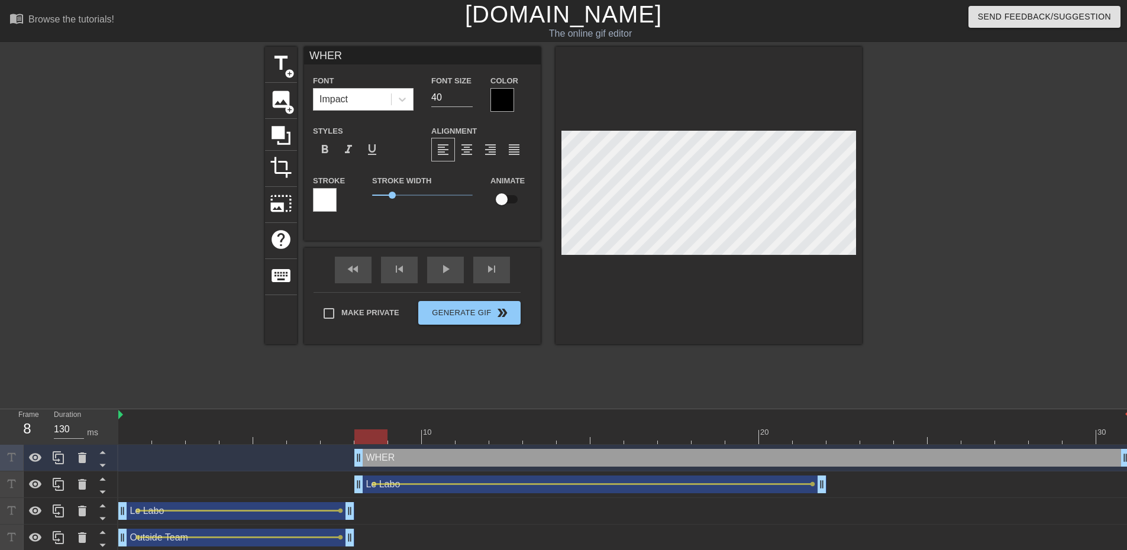
type textarea "WHERE"
type input "WHERE"
type textarea "WHERE"
type input "WHERE I"
type textarea "WHERE I"
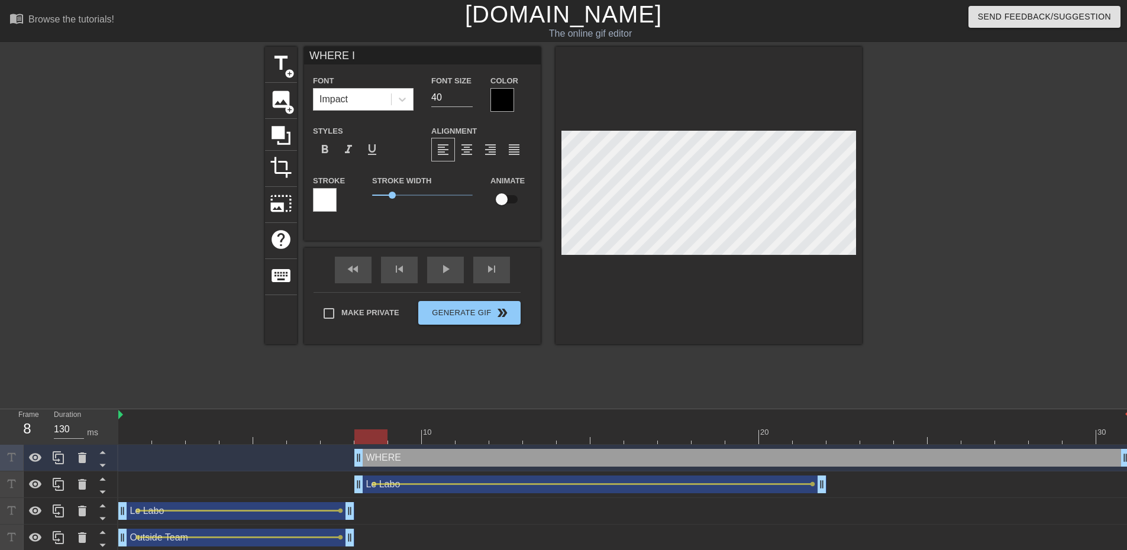
type input "WHERE IS"
type textarea "WHERE IS"
type input "WHERE IS"
type textarea "WHERE IS"
type input "WHERE IS W"
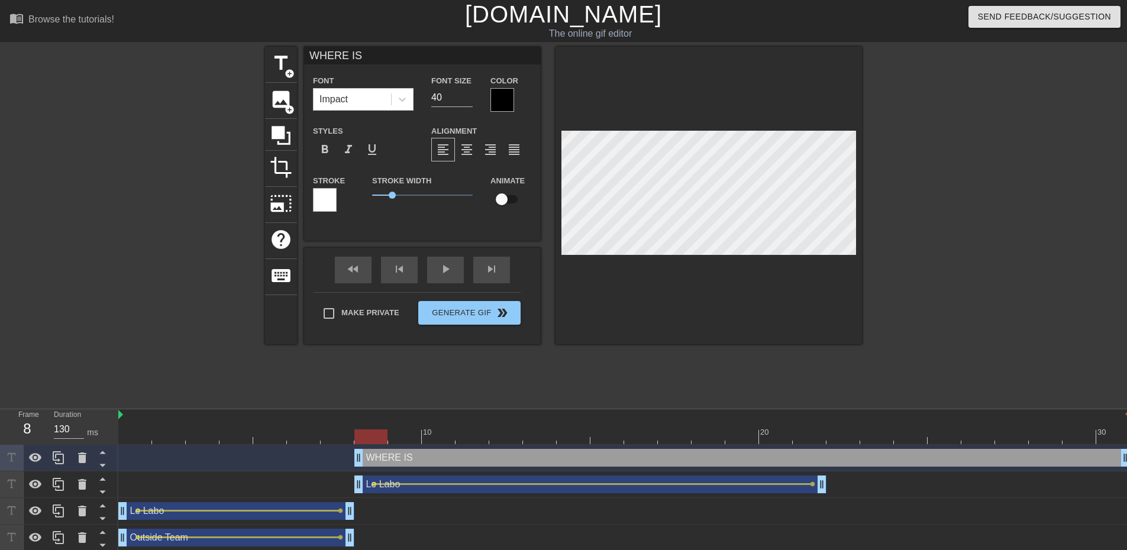
type textarea "WHERE IS W"
type input "WHERE IS WE"
type textarea "WHERE IS WE"
type input "WHERE IS [PERSON_NAME]"
type textarea "WHERE IS [PERSON_NAME]"
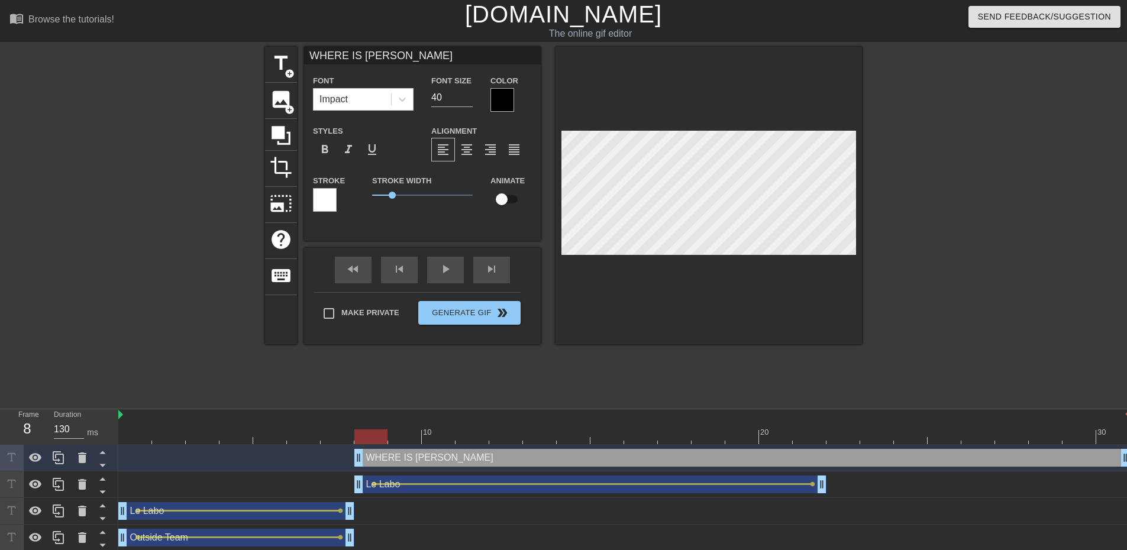
type input "WHERE IS WEST"
type textarea "WHERE IS WEST"
type input "WHERE IS WEST"
type textarea "WHERE IS WEST"
type input "WHERE IS WEST P"
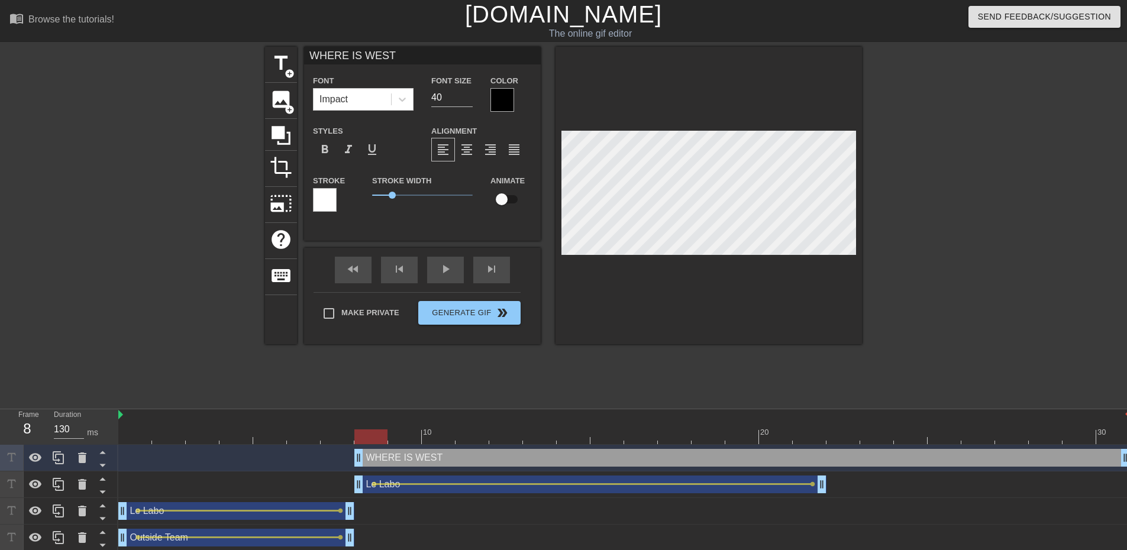
type textarea "WHERE IS WEST P"
type input "WHERE IS [GEOGRAPHIC_DATA]"
type textarea "WHERE IS [GEOGRAPHIC_DATA]"
type input "WHERE IS [GEOGRAPHIC_DATA]"
type textarea "WHERE IS [GEOGRAPHIC_DATA]"
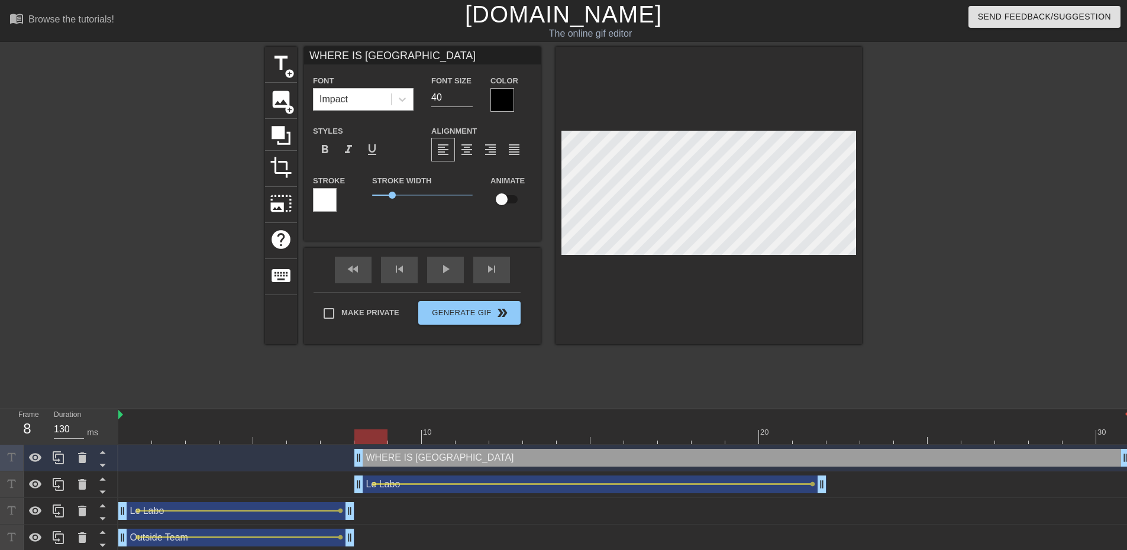
type input "WHERE IS [GEOGRAPHIC_DATA]"
type textarea "WHERE IS [GEOGRAPHIC_DATA]"
type input "WHERE IS [GEOGRAPHIC_DATA]"
type textarea "WHERE IS [GEOGRAPHIC_DATA]"
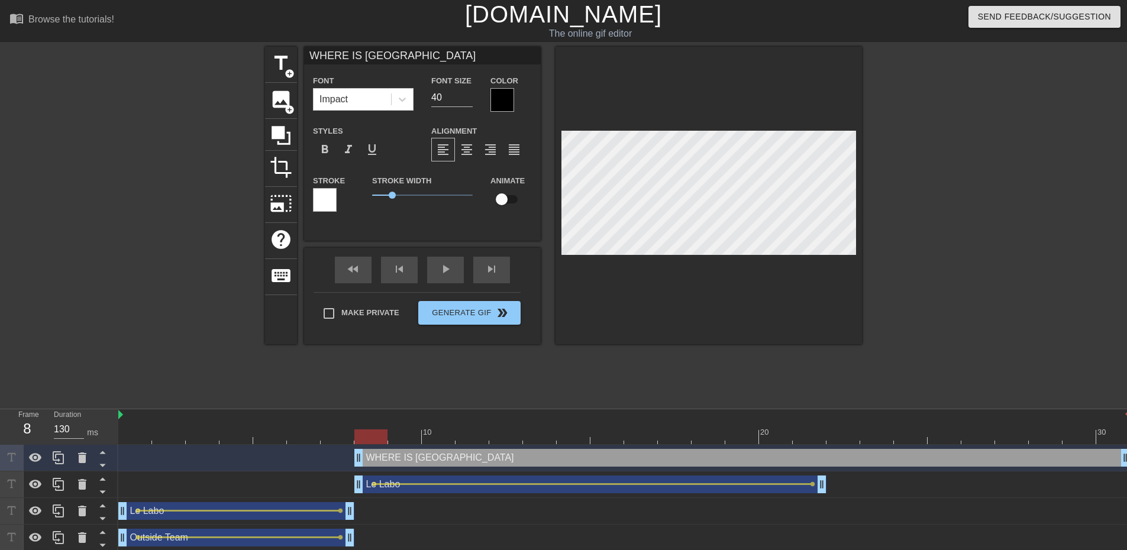
type input "WHERE IS [GEOGRAPHIC_DATA]"
type textarea "WHERE IS [GEOGRAPHIC_DATA]"
type input "WHERE IS [GEOGRAPHIC_DATA]"
type textarea "WHERE IS [GEOGRAPHIC_DATA]"
type input "WHERE IS [GEOGRAPHIC_DATA]"
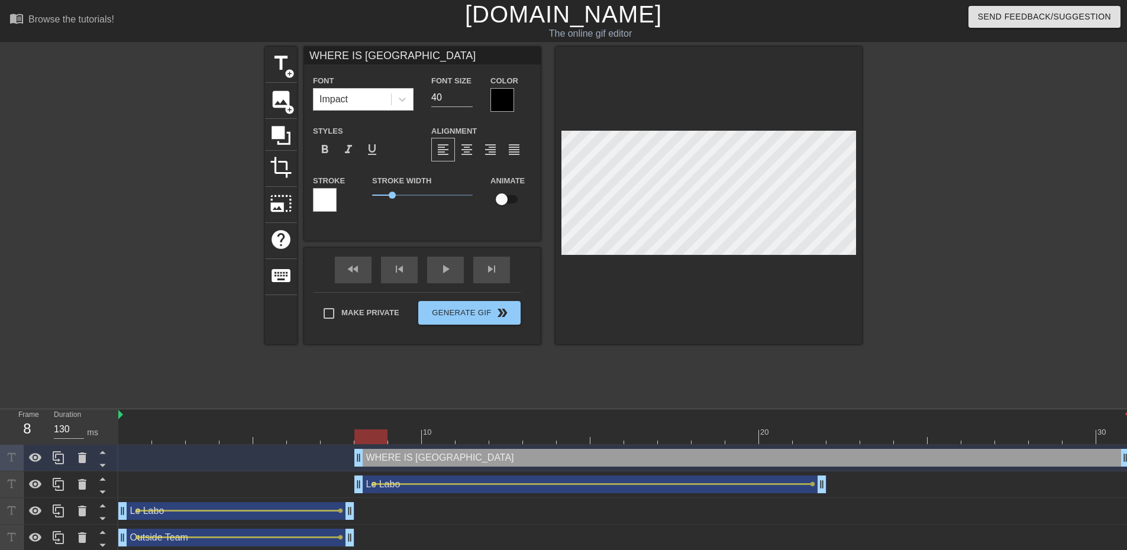
type textarea "WHERE IS [GEOGRAPHIC_DATA]"
type input "WHERE IS WEST P"
type textarea "WHERE IS WEST P"
type input "WHERE IS WEST"
type textarea "WHERE IS WEST"
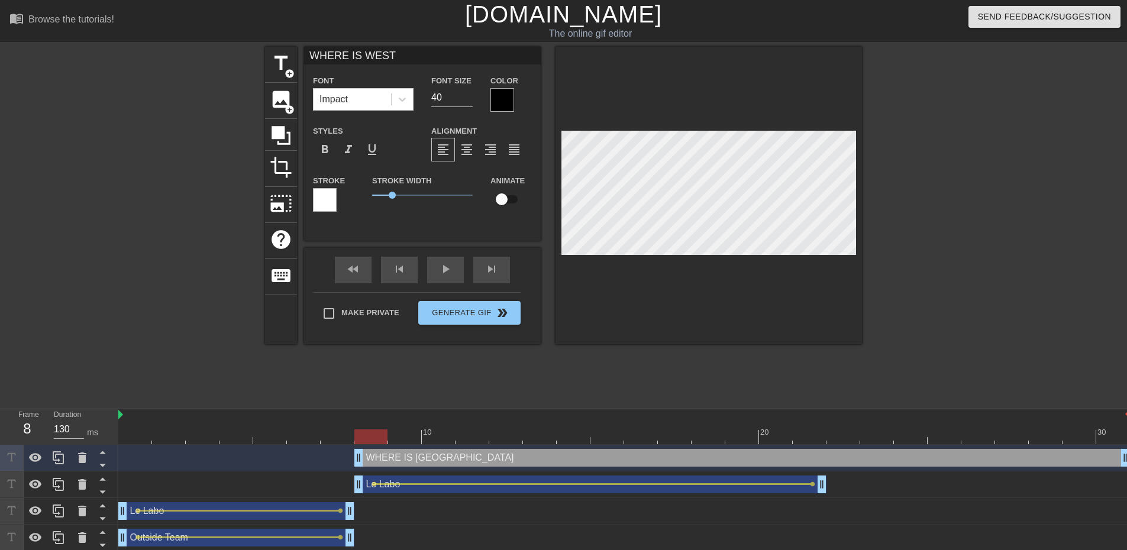
type input "WHERE IS WEST"
type textarea "WHERE IS WEST"
type input "WHERE IS [PERSON_NAME]"
type textarea "WHERE IS [PERSON_NAME]"
type input "WHERE IS WE"
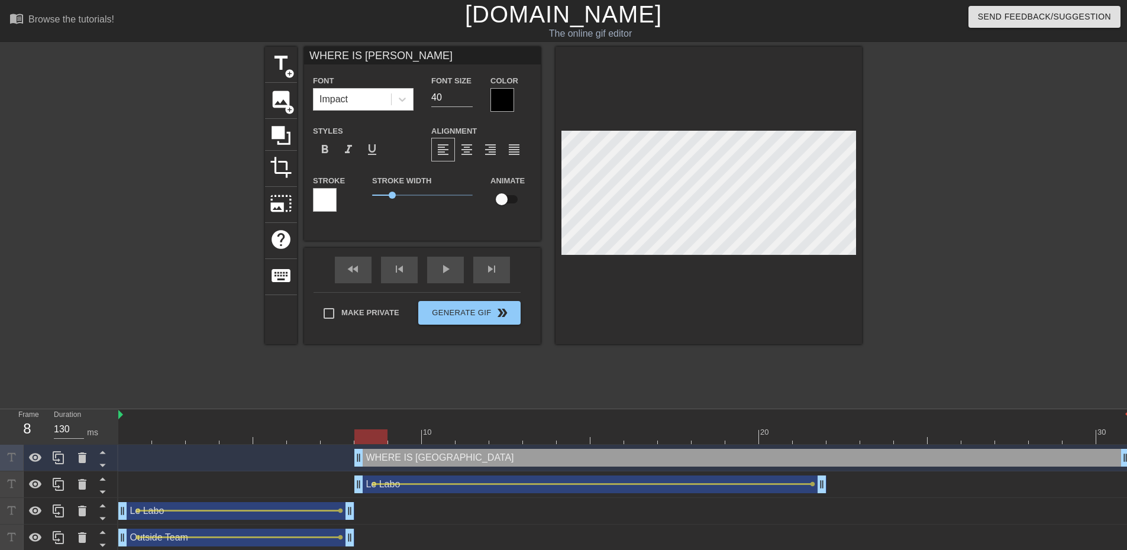
type textarea "WHERE IS WE"
type input "WHERE IS W"
type textarea "WHERE IS W"
type input "WHERE IS"
type textarea "WHERE IS"
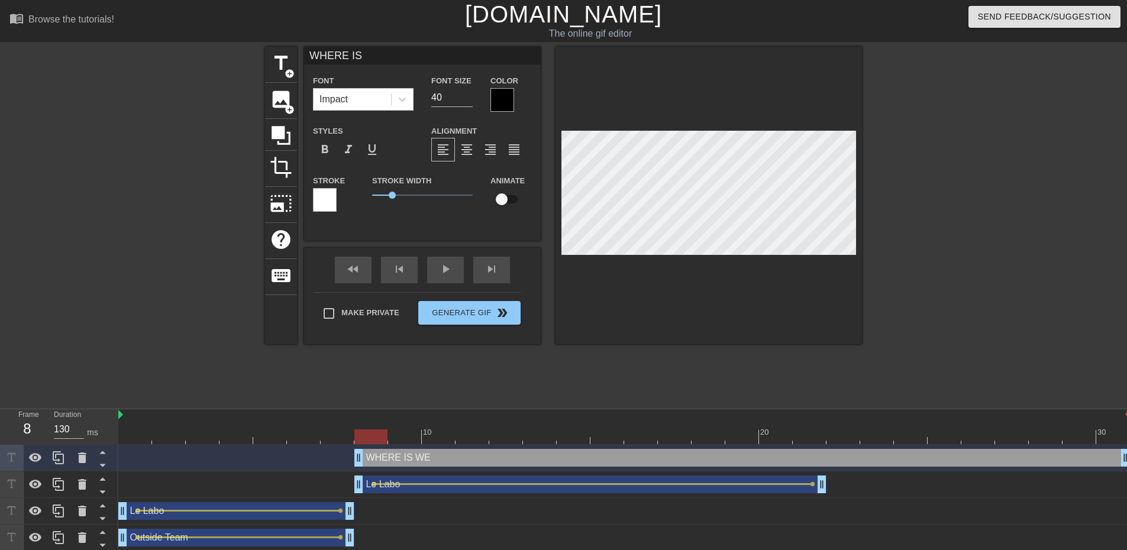
type input "WHERE IS"
type textarea "WHERE IS"
type input "WHERE IS"
type textarea "WHERE IS"
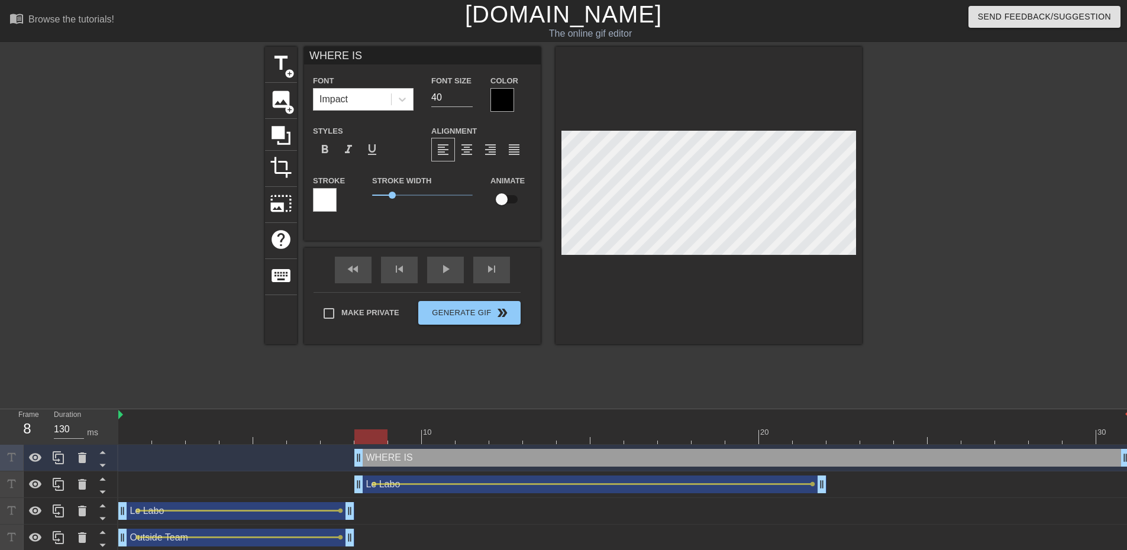
type input "WHERE [DEMOGRAPHIC_DATA]"
type textarea "WHERE IS W"
type input "WHERE ISWE"
type textarea "WHERE IS WE"
type input "WHERE [PERSON_NAME]"
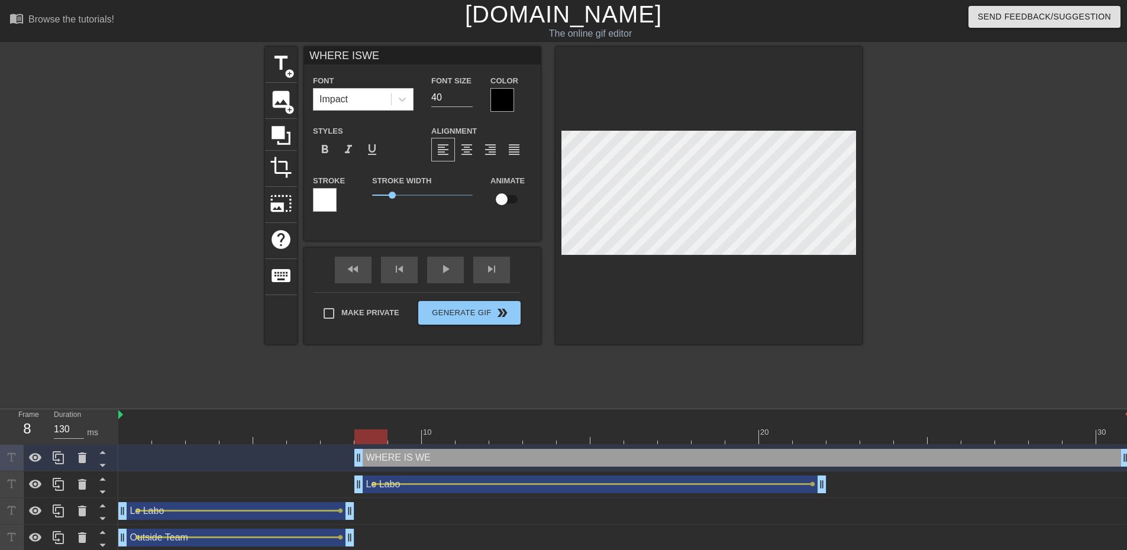
type textarea "WHERE IS WET"
type input "WHERE ISWE"
type textarea "WHERE IS [PERSON_NAME]"
type input "WHERE ISWEST"
type textarea "WHERE IS WEST"
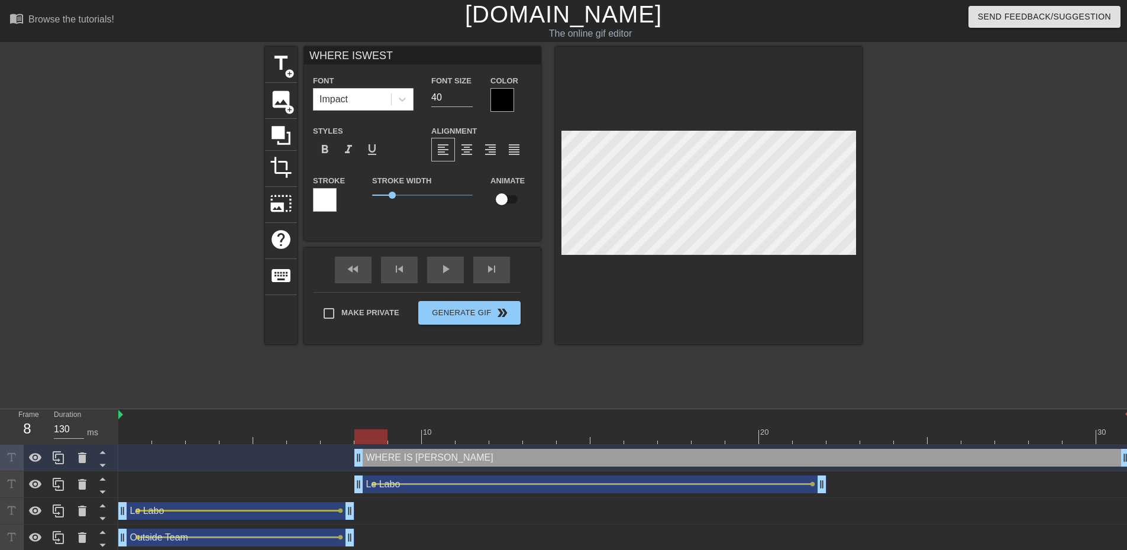
type input "WHERE ISWEST"
type textarea "WHERE IS WEST"
type input "WHERE ISWEST P"
type textarea "WHERE IS WEST P"
type input "WHERE ISWEST PA"
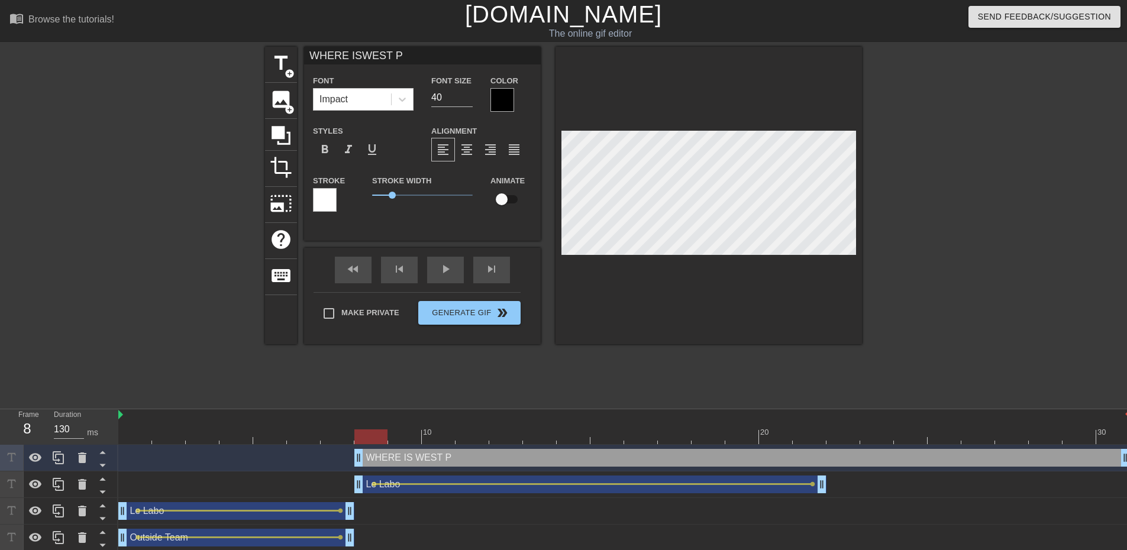
type textarea "WHERE IS [GEOGRAPHIC_DATA]"
type input "WHERE ISWEST PAL"
type textarea "WHERE IS [GEOGRAPHIC_DATA]"
type input "WHERE ISWEST PALM"
type textarea "WHERE IS [GEOGRAPHIC_DATA]"
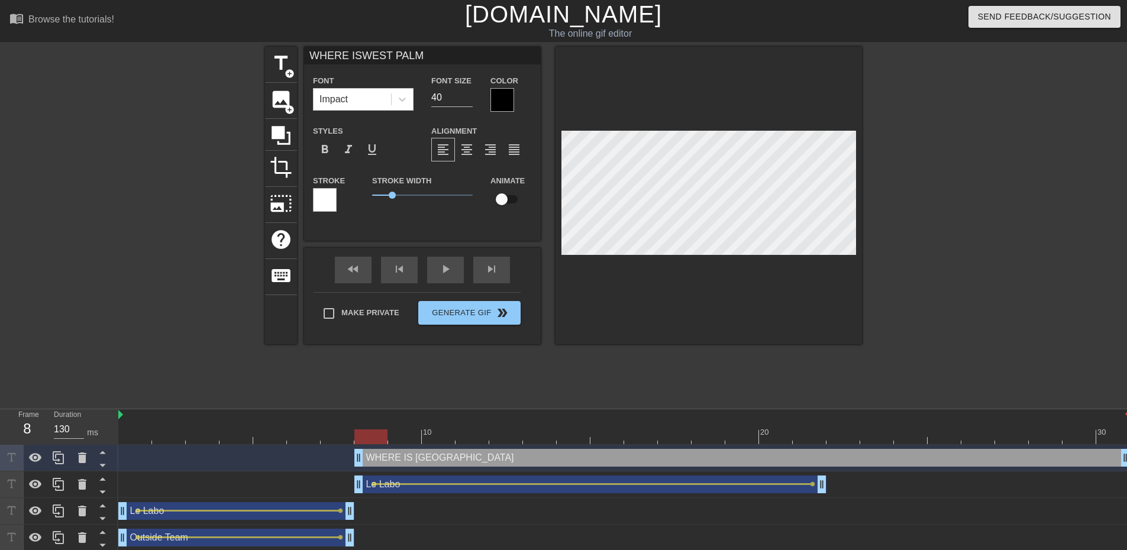
type input "WHERE ISWEST PALM"
type textarea "WHERE IS [GEOGRAPHIC_DATA]"
type input "WHERE ISWEST PALMB"
type textarea "WHERE IS WEST PALM B"
type input "WHERE ISWEST PALMBE"
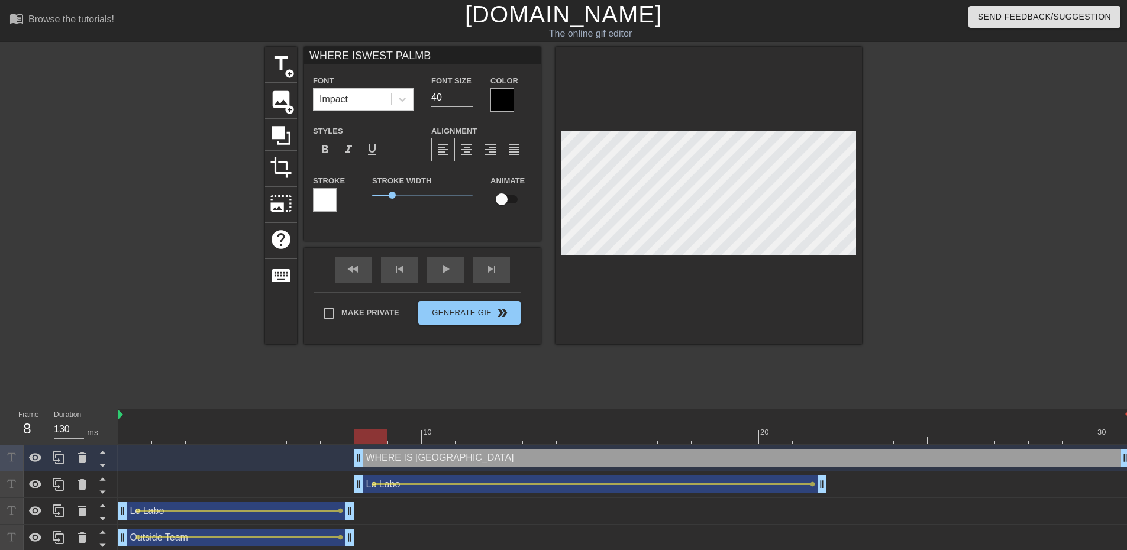
type textarea "WHERE IS WEST PALM BE"
type input "WHERE ISWEST PALMBEA"
type textarea "WHERE IS WEST PALM BEA"
type input "WHERE ISWEST PALMBEAC"
type textarea "WHERE IS WEST PALM BEAC"
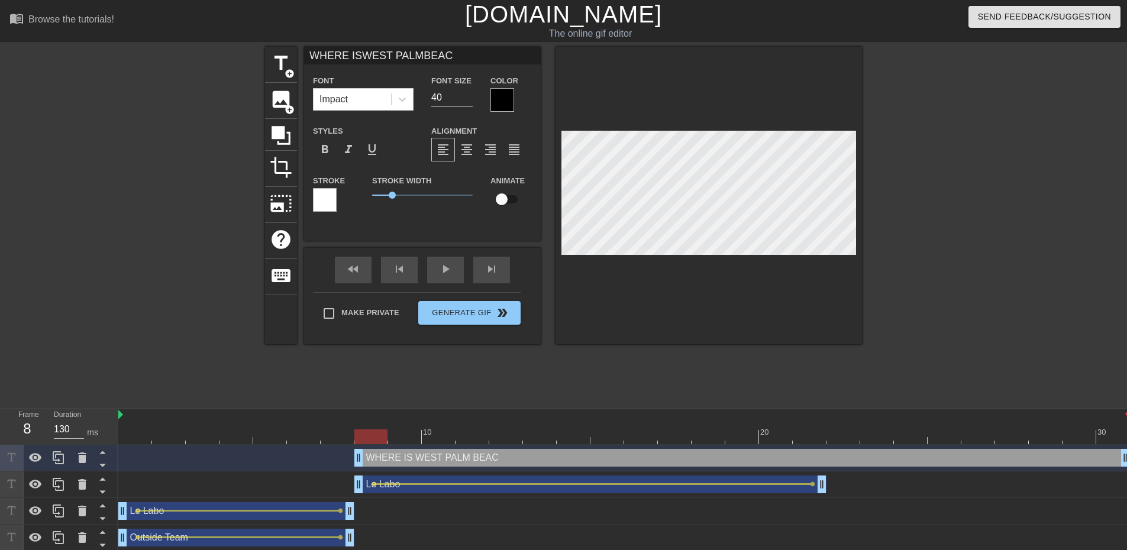
type input "WHERE ISWEST PALMBEACH"
type textarea "WHERE IS [GEOGRAPHIC_DATA]"
type input "WHERE ISWEST PALMBEACH?"
type textarea "WHERE IS [GEOGRAPHIC_DATA]?"
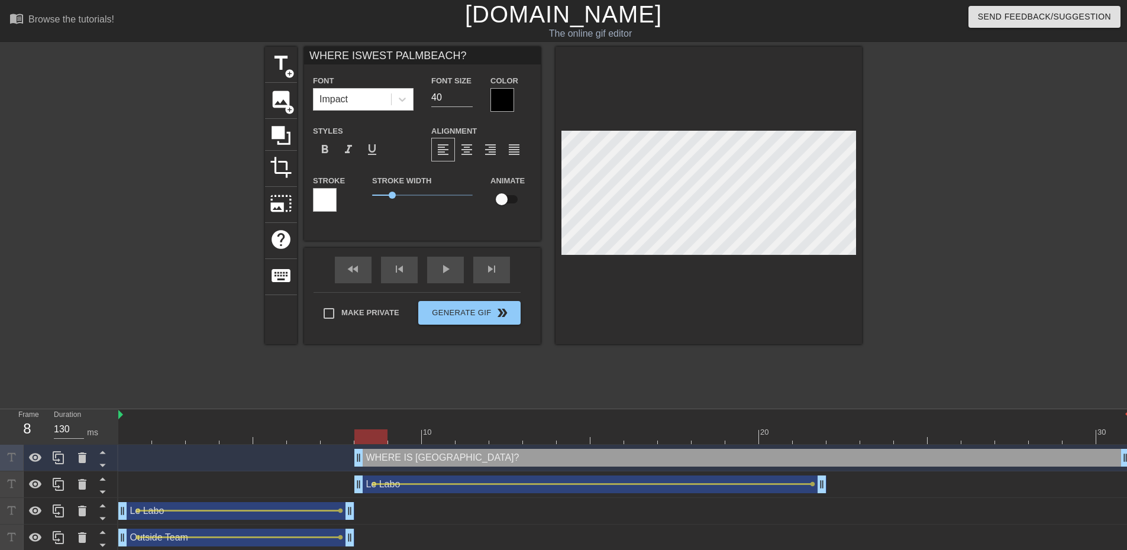
type input "WHERE ISWEST PALMBEACH?!"
type textarea "WHERE IS [GEOGRAPHIC_DATA]?!"
drag, startPoint x: 361, startPoint y: 459, endPoint x: 463, endPoint y: 457, distance: 101.8
click at [465, 438] on div at bounding box center [624, 437] width 1012 height 15
click at [464, 437] on div at bounding box center [624, 437] width 1012 height 15
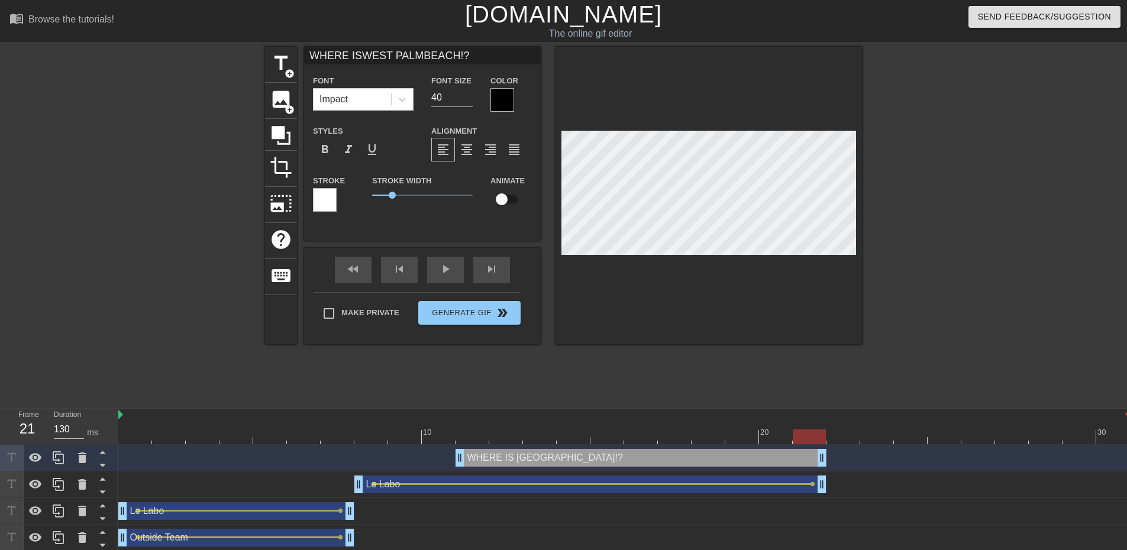
drag, startPoint x: 1122, startPoint y: 462, endPoint x: 810, endPoint y: 445, distance: 312.3
click at [810, 445] on div "WHERE IS [GEOGRAPHIC_DATA]!? drag_handle drag_handle" at bounding box center [624, 458] width 1012 height 27
click at [458, 424] on div at bounding box center [473, 428] width 34 height 15
click at [409, 433] on div at bounding box center [624, 437] width 1012 height 15
click at [472, 441] on div at bounding box center [624, 437] width 1012 height 15
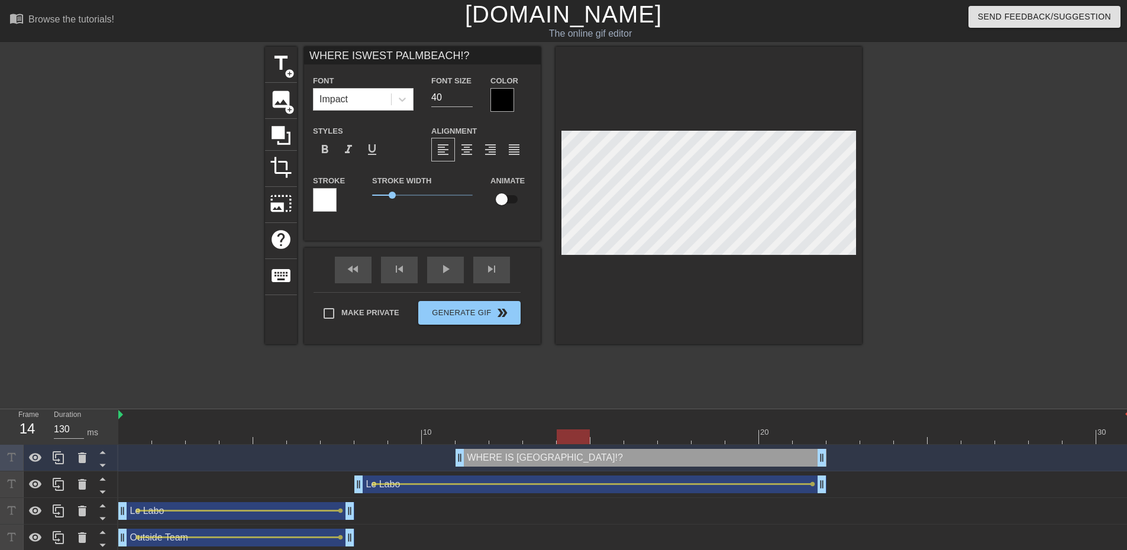
click at [576, 438] on div at bounding box center [624, 437] width 1012 height 15
click at [808, 441] on div at bounding box center [624, 437] width 1012 height 15
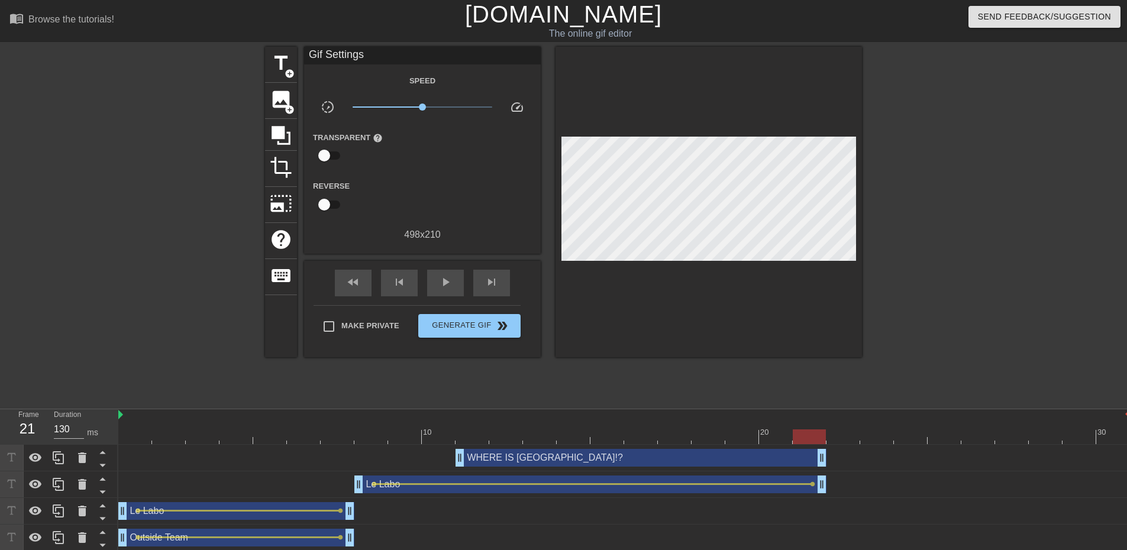
click at [459, 447] on div "WHERE IS [GEOGRAPHIC_DATA]!? drag_handle drag_handle" at bounding box center [624, 458] width 1012 height 27
click at [472, 444] on div at bounding box center [624, 437] width 1012 height 15
click at [617, 438] on div at bounding box center [624, 437] width 1012 height 15
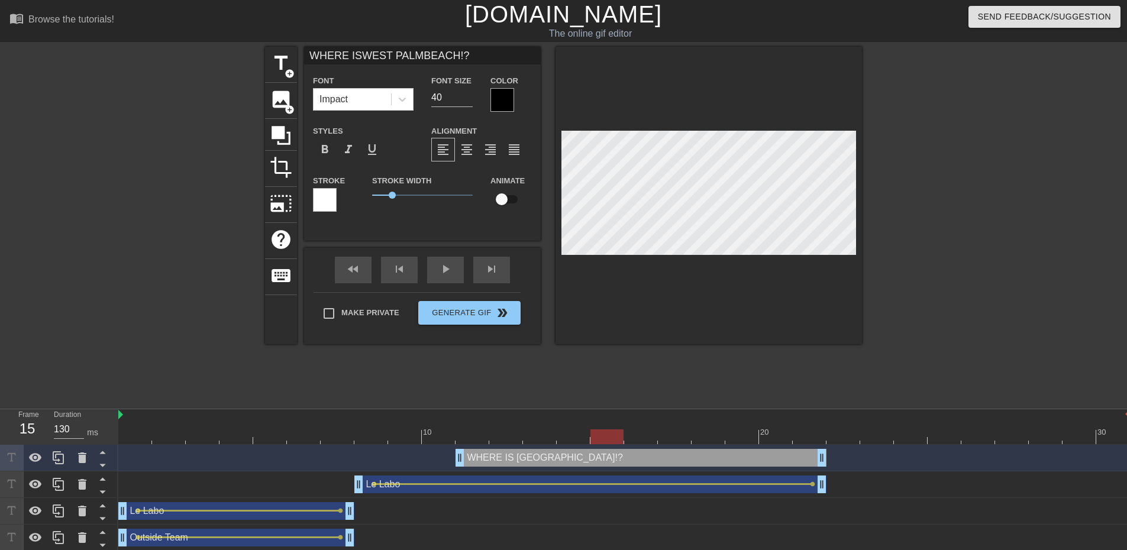
click at [505, 457] on div "WHERE IS [GEOGRAPHIC_DATA]!? drag_handle drag_handle" at bounding box center [641, 458] width 371 height 18
click at [476, 440] on div at bounding box center [624, 437] width 1012 height 15
click at [511, 198] on input "checkbox" at bounding box center [501, 199] width 67 height 22
click at [612, 437] on div at bounding box center [624, 437] width 1012 height 15
click at [678, 433] on div at bounding box center [624, 437] width 1012 height 15
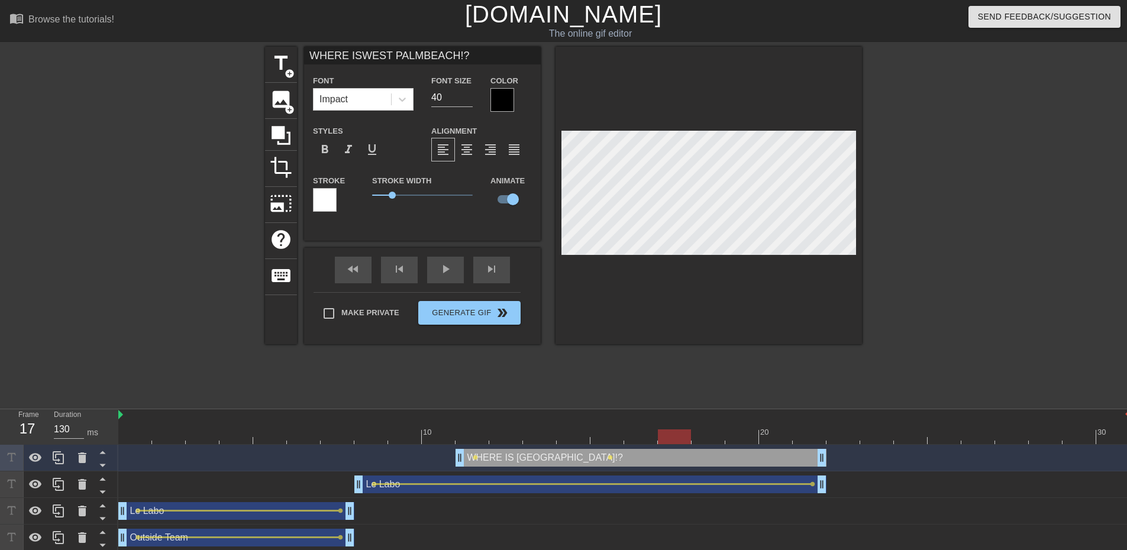
click at [719, 440] on div at bounding box center [624, 437] width 1012 height 15
click at [780, 440] on div at bounding box center [624, 437] width 1012 height 15
click at [780, 440] on div at bounding box center [775, 437] width 33 height 15
click at [808, 442] on div at bounding box center [624, 437] width 1012 height 15
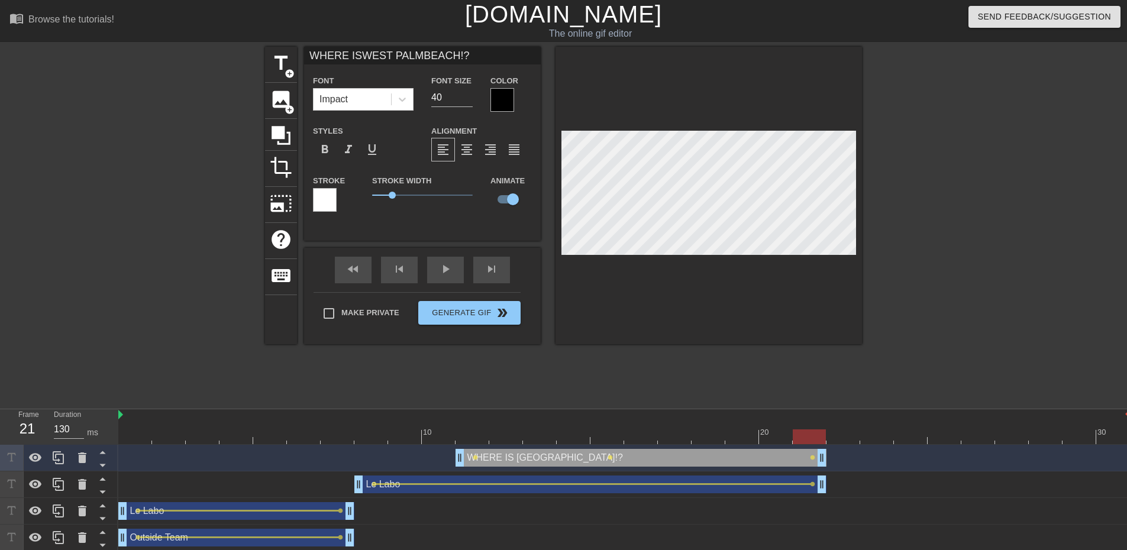
click at [472, 459] on div "WHERE IS [GEOGRAPHIC_DATA]!? drag_handle drag_handle" at bounding box center [641, 458] width 371 height 18
click at [473, 459] on span "lens" at bounding box center [475, 457] width 5 height 5
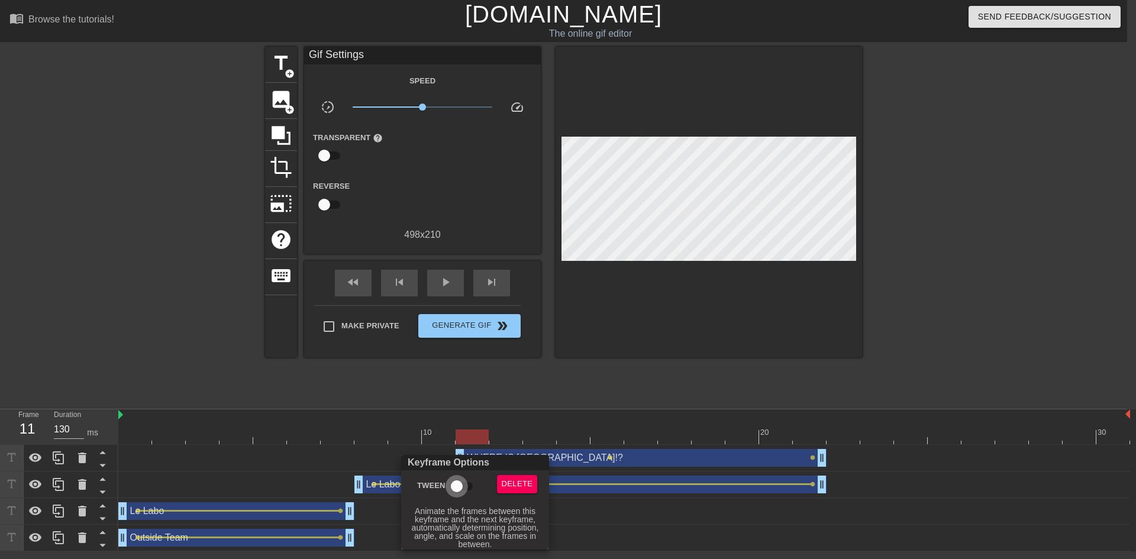
click at [458, 489] on input "Tween" at bounding box center [456, 486] width 67 height 22
click at [611, 460] on div at bounding box center [568, 279] width 1136 height 559
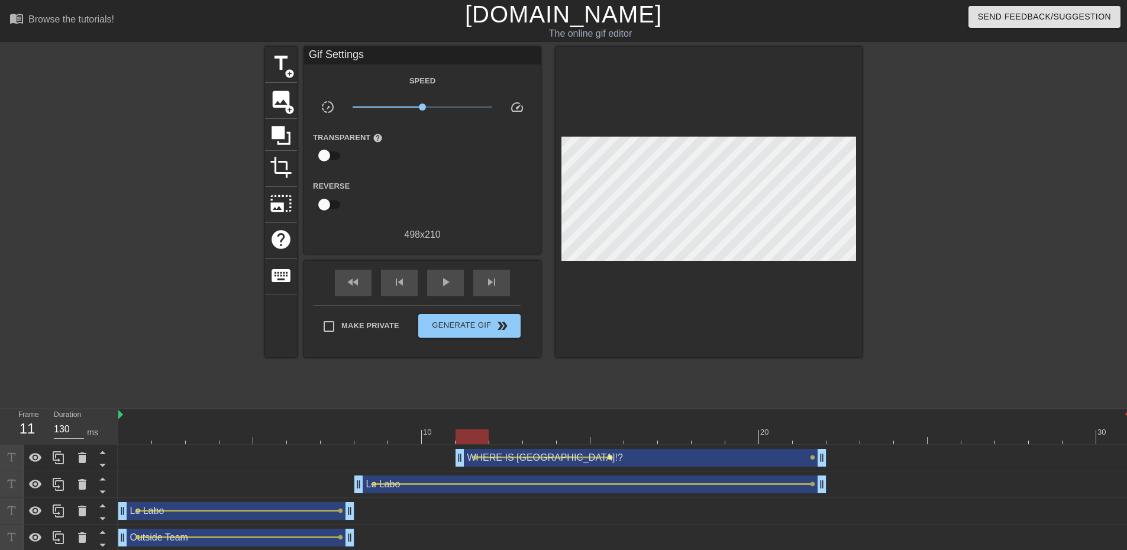
click at [610, 457] on span "lens" at bounding box center [610, 457] width 5 height 5
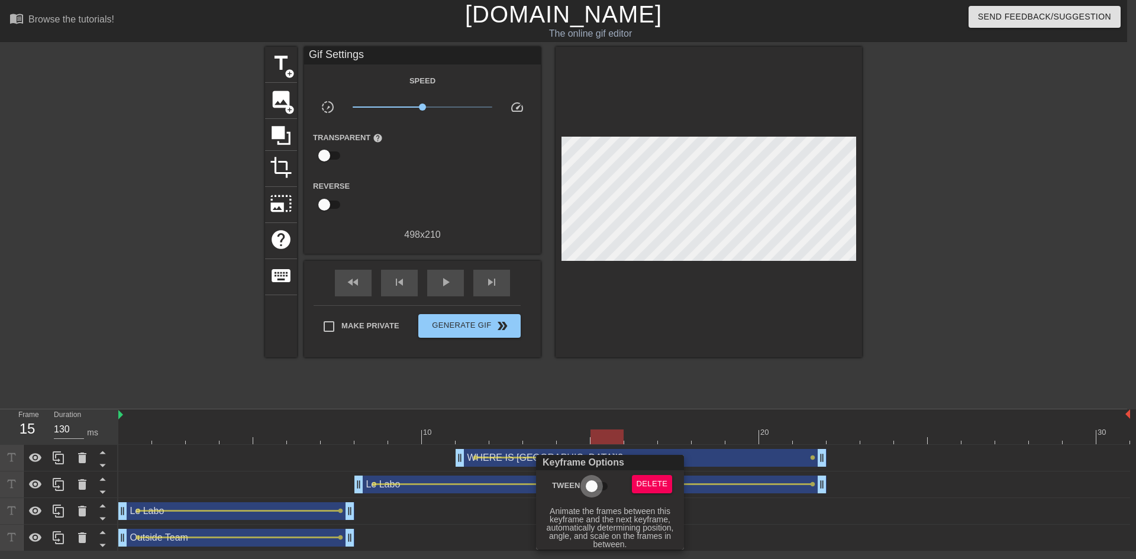
click at [594, 488] on input "Tween" at bounding box center [591, 486] width 67 height 22
click at [350, 456] on div at bounding box center [568, 279] width 1136 height 559
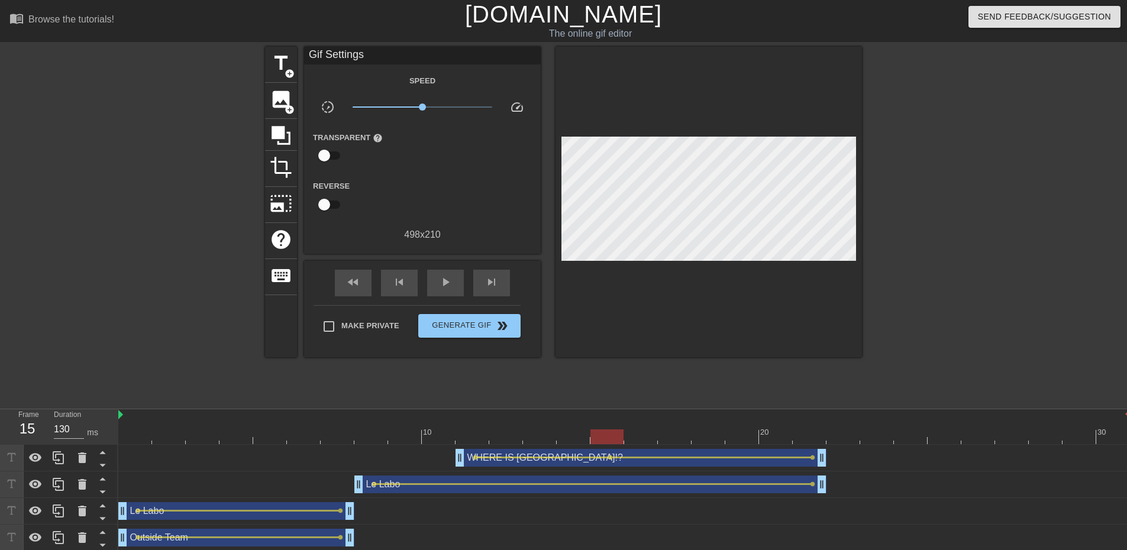
click at [342, 437] on div at bounding box center [624, 437] width 1012 height 15
click at [838, 508] on div "Le Labo drag_handle drag_handle lens lens" at bounding box center [624, 511] width 1012 height 18
click at [836, 494] on div "Le Labo drag_handle drag_handle lens lens" at bounding box center [624, 485] width 1012 height 27
click at [824, 432] on div at bounding box center [624, 437] width 1012 height 15
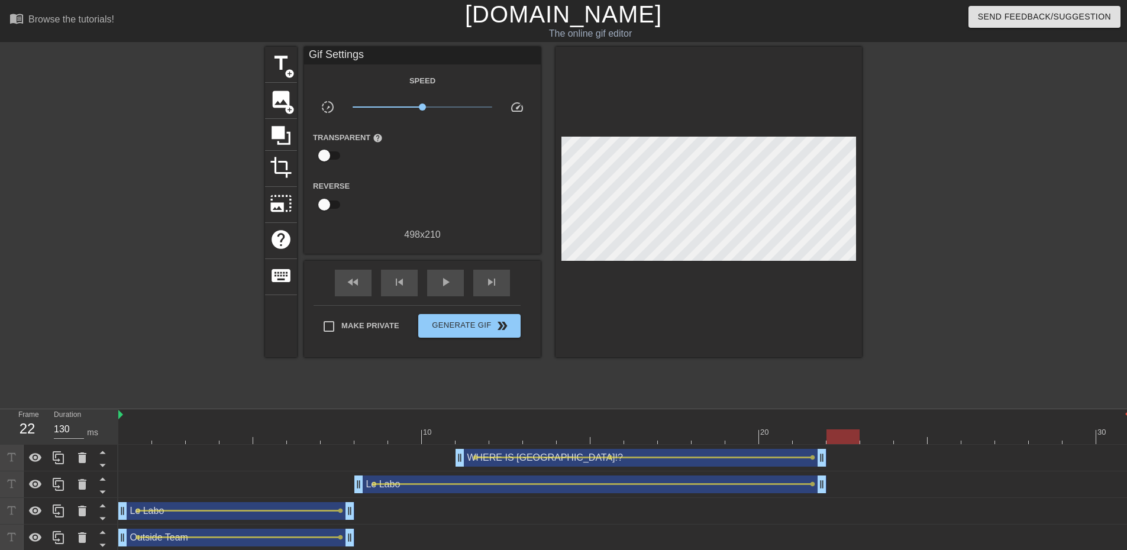
click at [838, 435] on div at bounding box center [624, 437] width 1012 height 15
click at [272, 63] on span "title" at bounding box center [281, 63] width 22 height 22
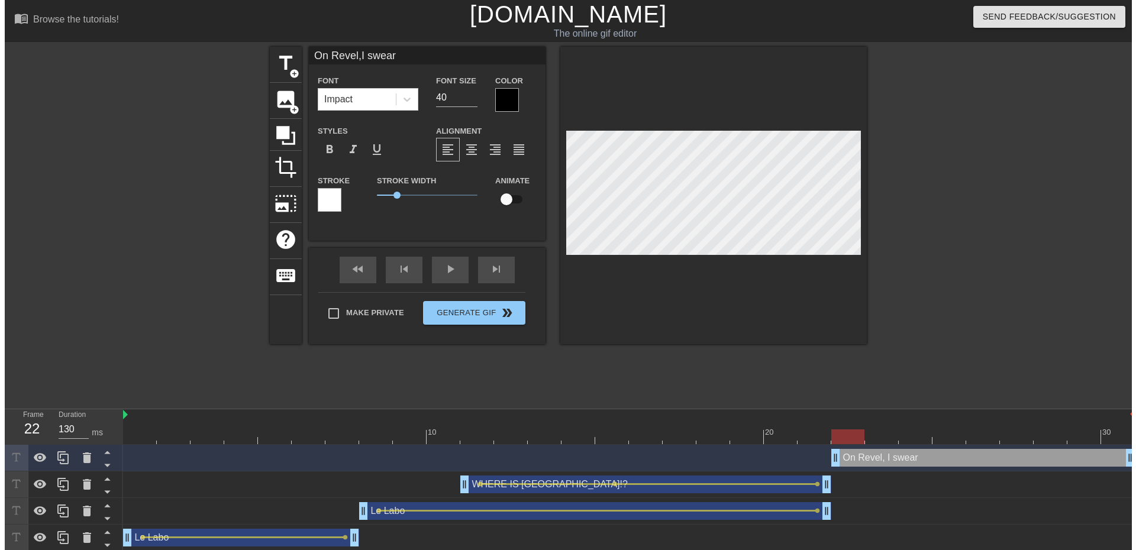
scroll to position [2, 2]
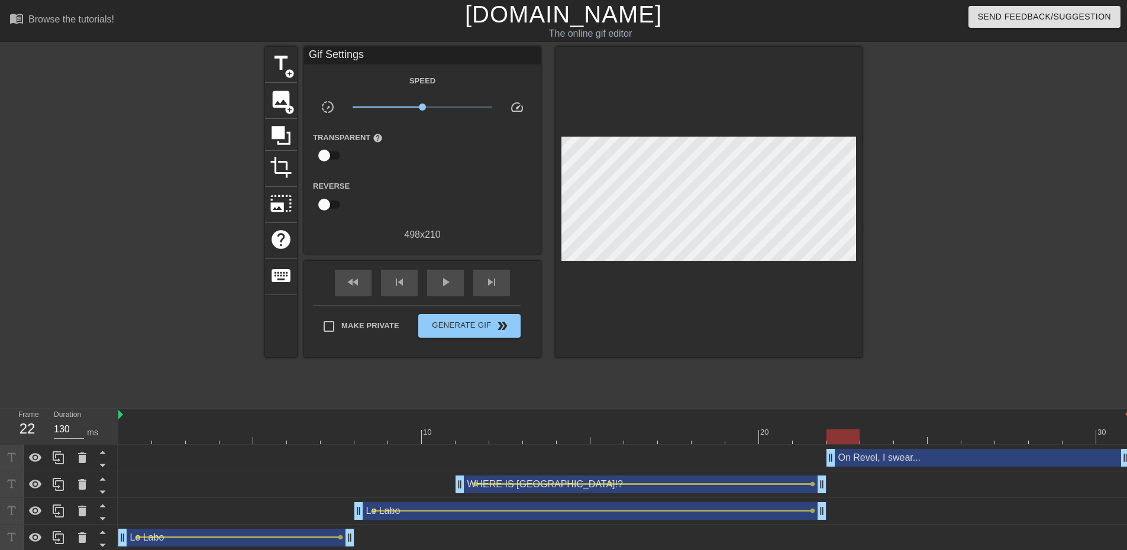
click at [889, 487] on div "WHERE IS [GEOGRAPHIC_DATA]!? drag_handle drag_handle lens lens lens" at bounding box center [624, 485] width 1012 height 18
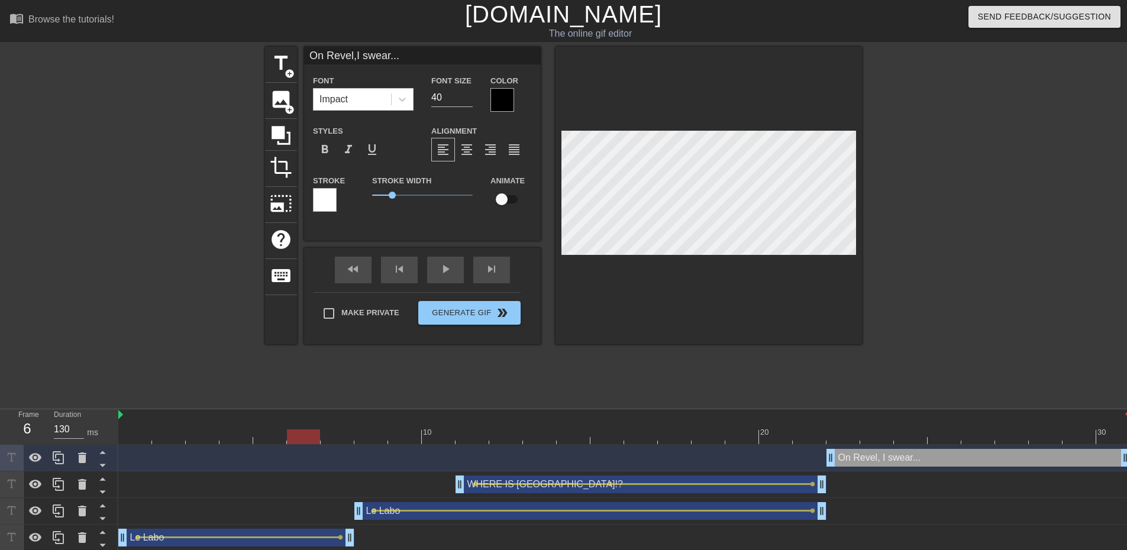
click at [144, 515] on div "Le Labo drag_handle drag_handle lens lens" at bounding box center [624, 511] width 1012 height 18
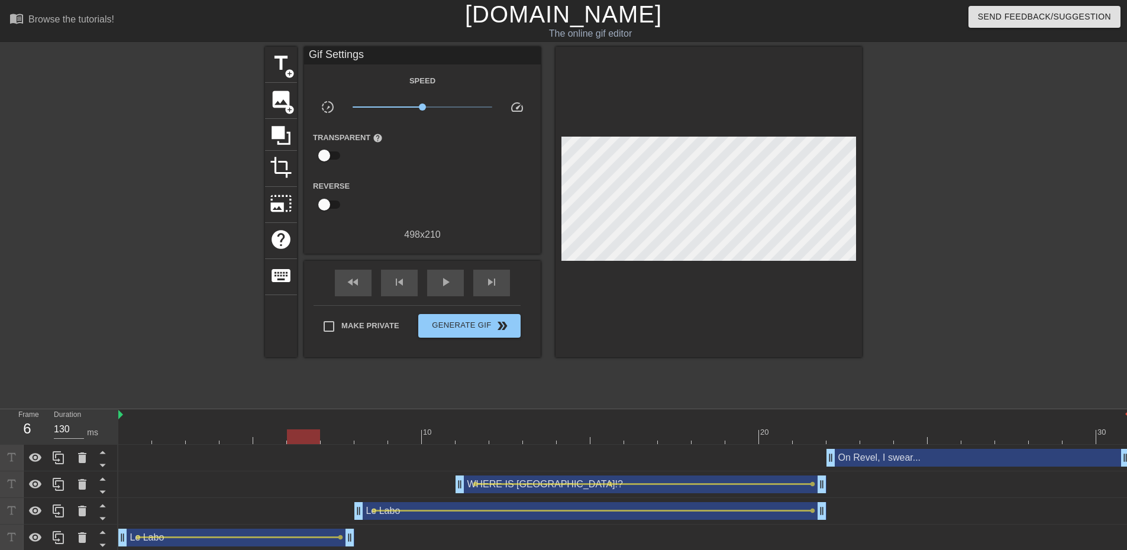
click at [129, 465] on div "On Revel, I swear... drag_handle drag_handle" at bounding box center [624, 458] width 1012 height 18
click at [137, 539] on span "lens" at bounding box center [138, 537] width 5 height 5
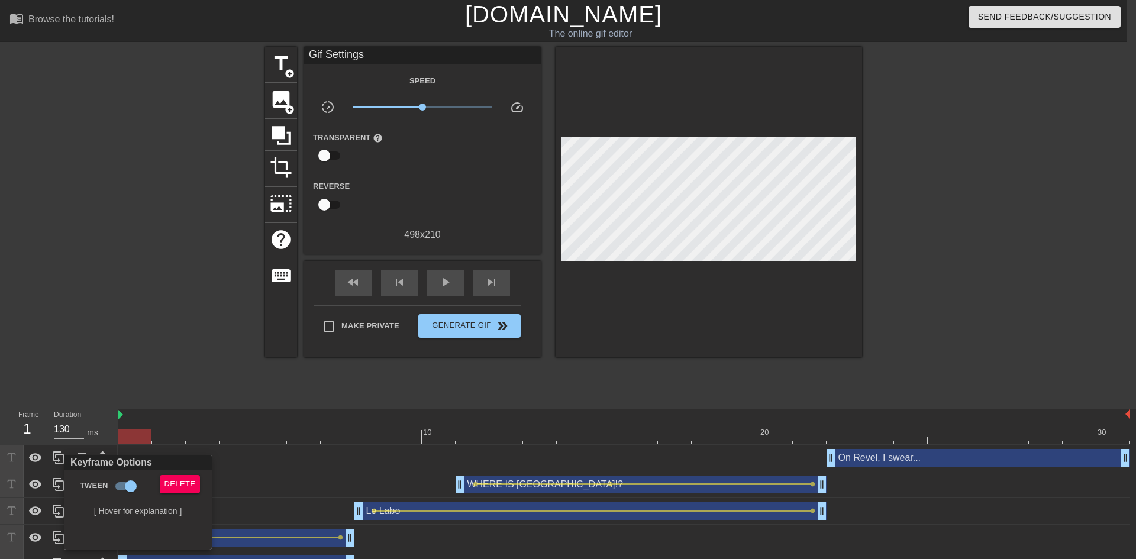
click at [777, 153] on div at bounding box center [568, 279] width 1136 height 559
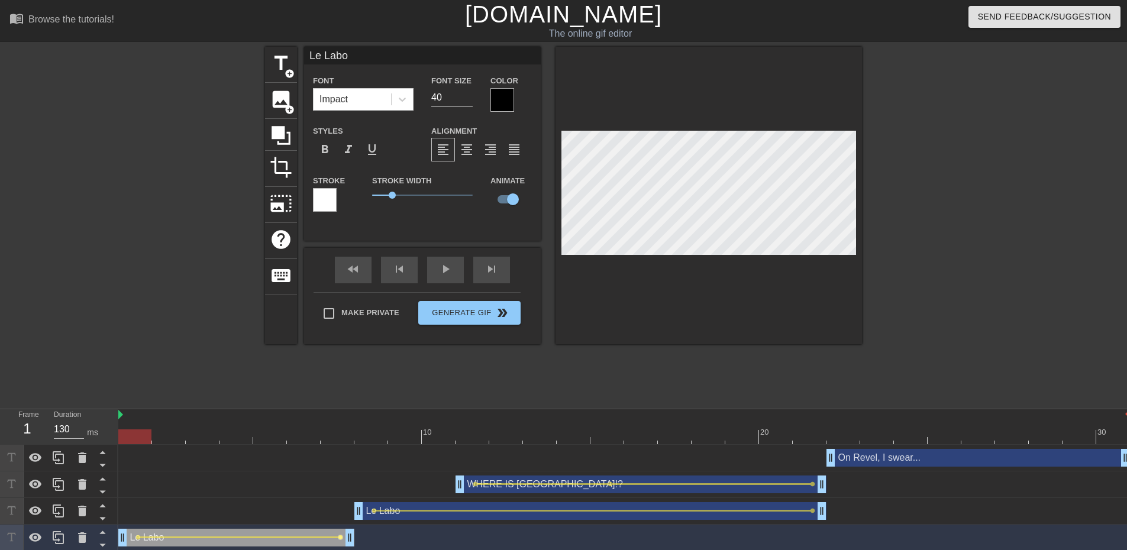
click at [340, 538] on span "lens" at bounding box center [340, 537] width 5 height 5
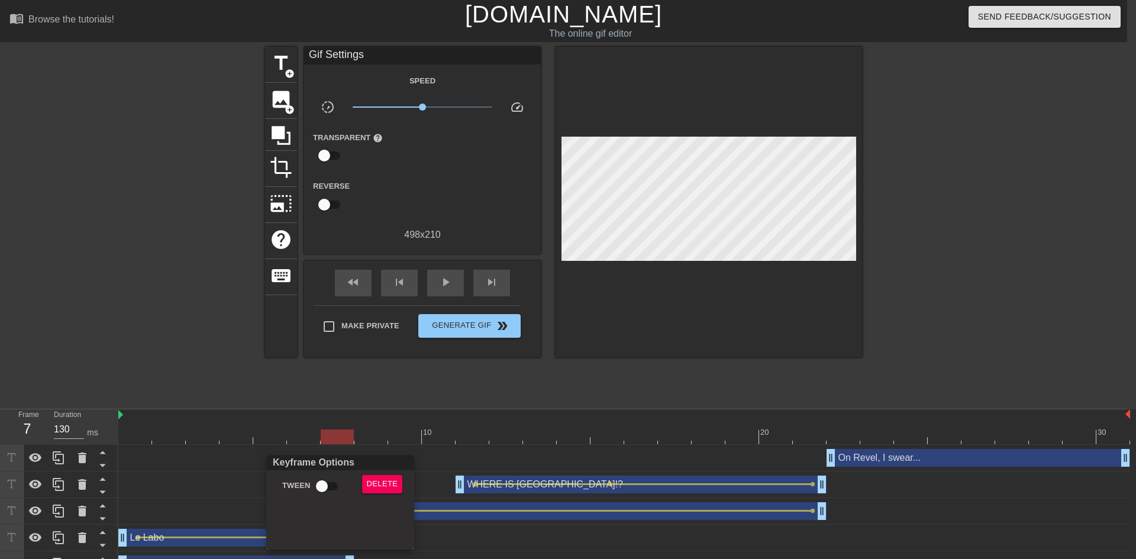
click at [136, 443] on div at bounding box center [568, 279] width 1136 height 559
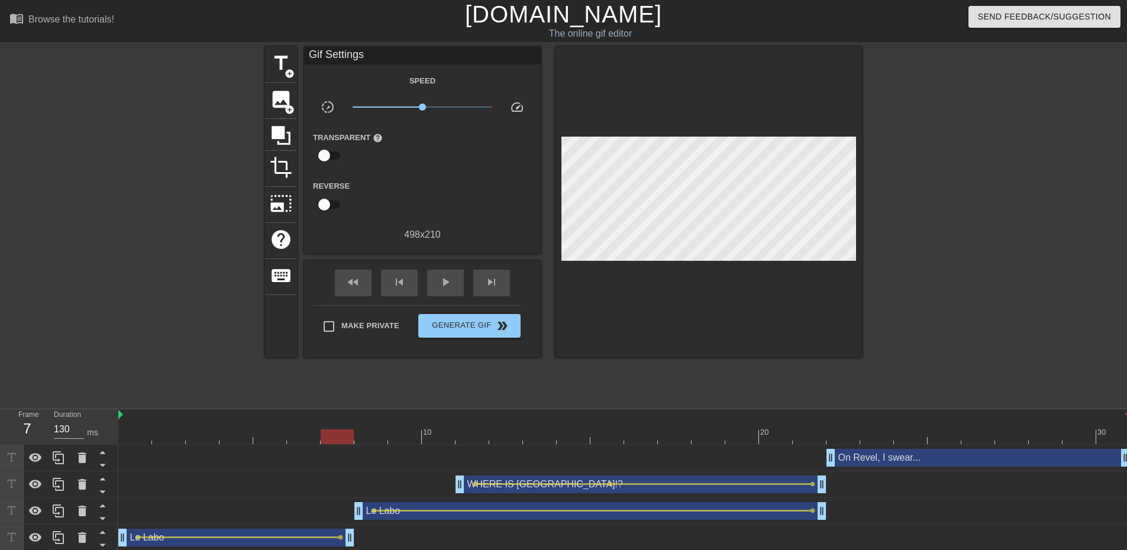
click at [132, 438] on div at bounding box center [624, 437] width 1012 height 15
click at [136, 445] on div "On Revel, I swear... drag_handle drag_handle" at bounding box center [624, 458] width 1012 height 27
click at [226, 521] on div "Le Labo drag_handle drag_handle lens lens" at bounding box center [624, 511] width 1012 height 27
click at [138, 454] on div "On Revel, I swear... drag_handle drag_handle" at bounding box center [624, 458] width 1012 height 18
click at [134, 441] on div at bounding box center [624, 437] width 1012 height 15
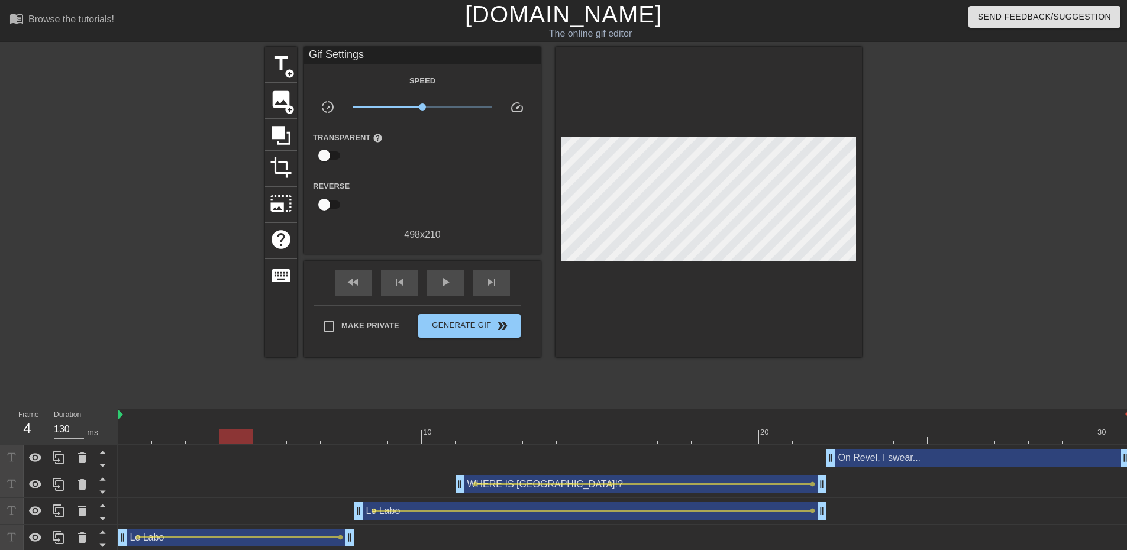
click at [239, 442] on div at bounding box center [624, 437] width 1012 height 15
click at [238, 536] on span "lens" at bounding box center [239, 537] width 5 height 5
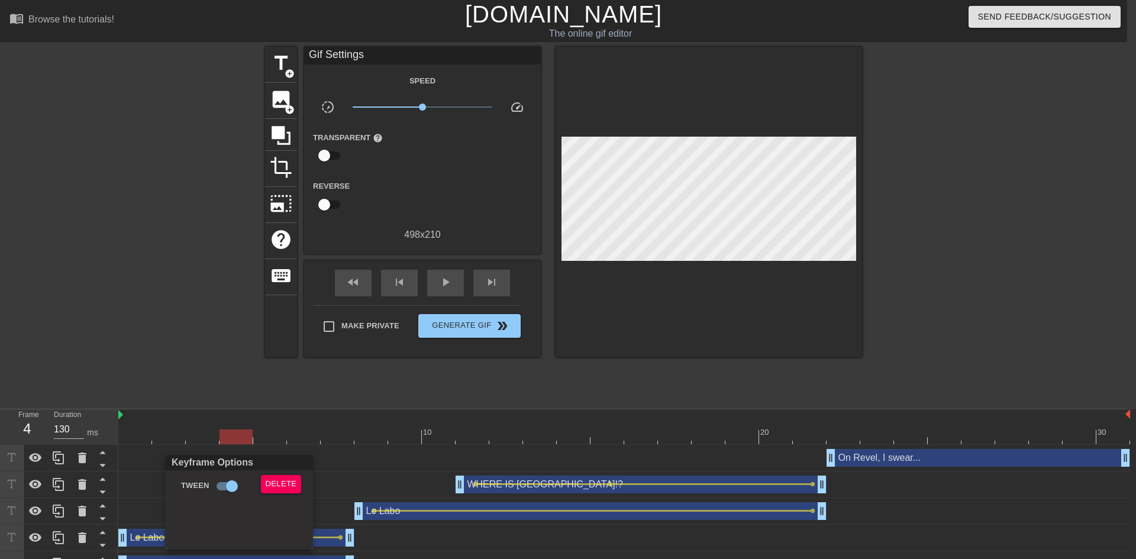
click at [149, 495] on div at bounding box center [568, 279] width 1136 height 559
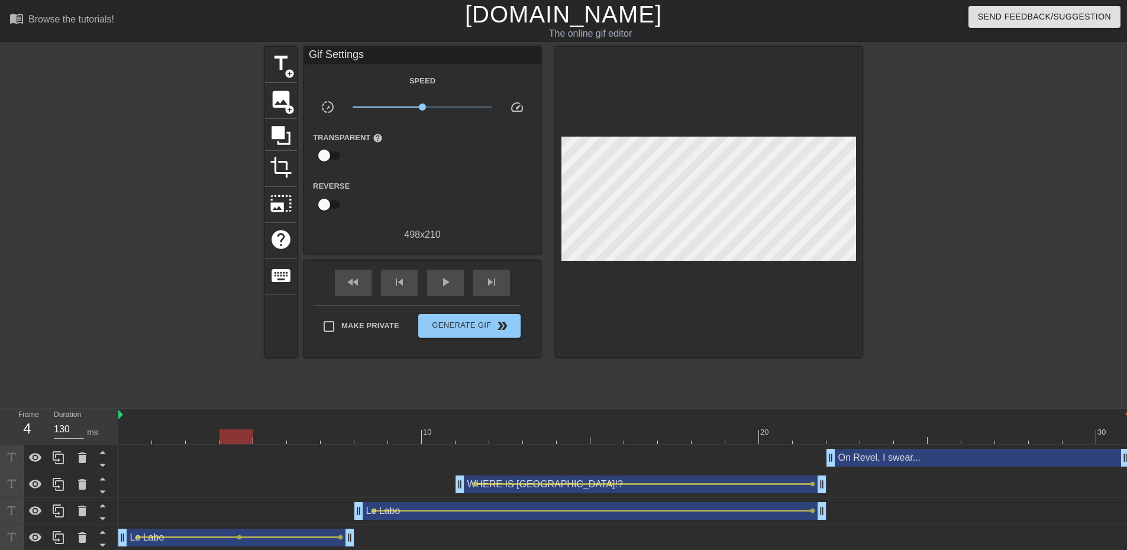
click at [132, 441] on div at bounding box center [624, 437] width 1012 height 15
click at [838, 434] on div at bounding box center [624, 437] width 1012 height 15
click at [856, 460] on div "On Revel, I swear... drag_handle drag_handle" at bounding box center [979, 458] width 304 height 18
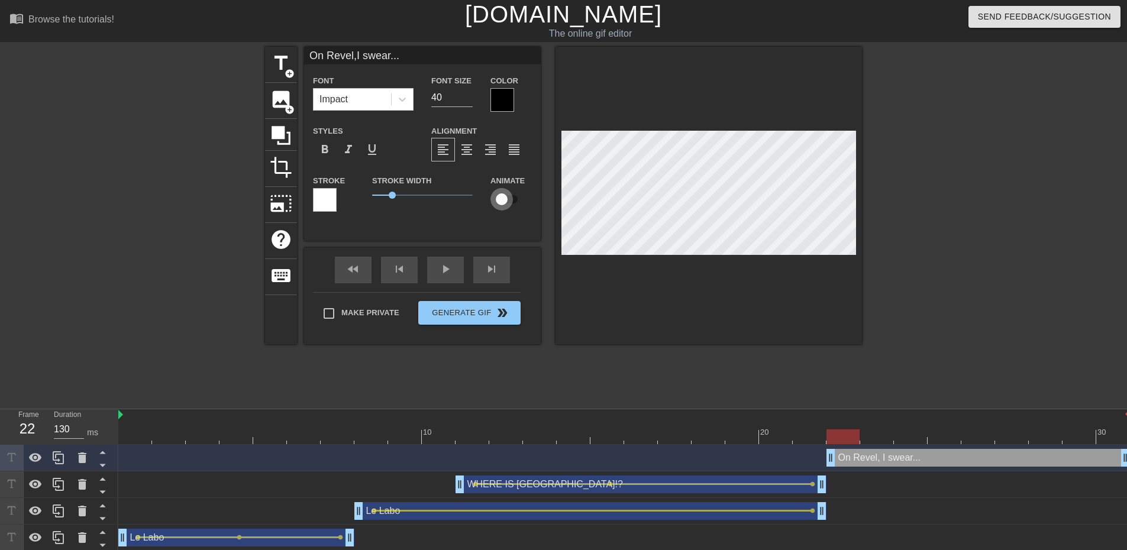
click at [510, 198] on input "checkbox" at bounding box center [501, 199] width 67 height 22
click at [975, 445] on div "On Revel, I swear... drag_handle drag_handle lens" at bounding box center [624, 458] width 1012 height 27
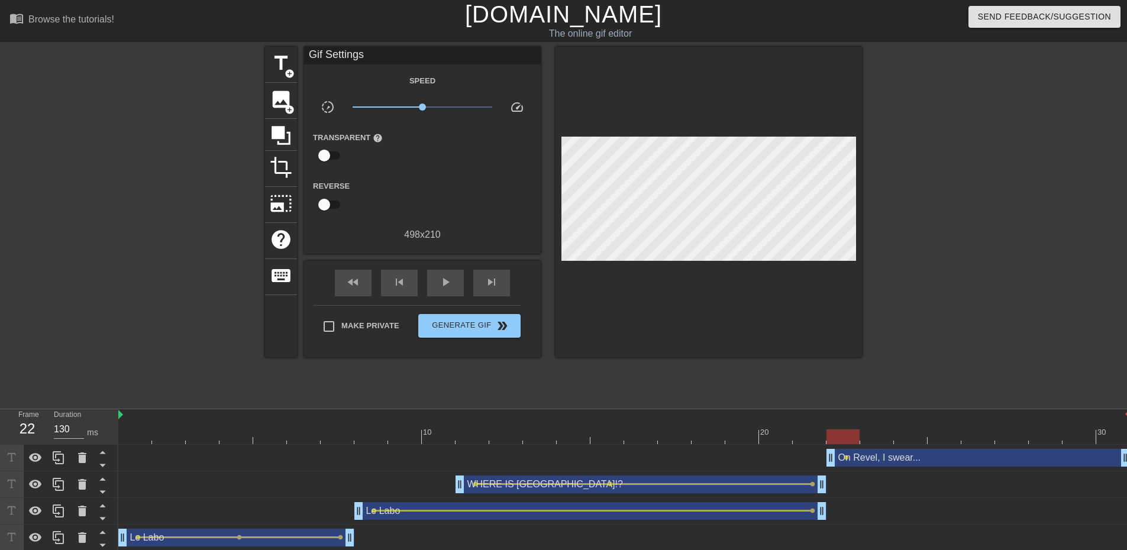
click at [978, 436] on div at bounding box center [624, 437] width 1012 height 15
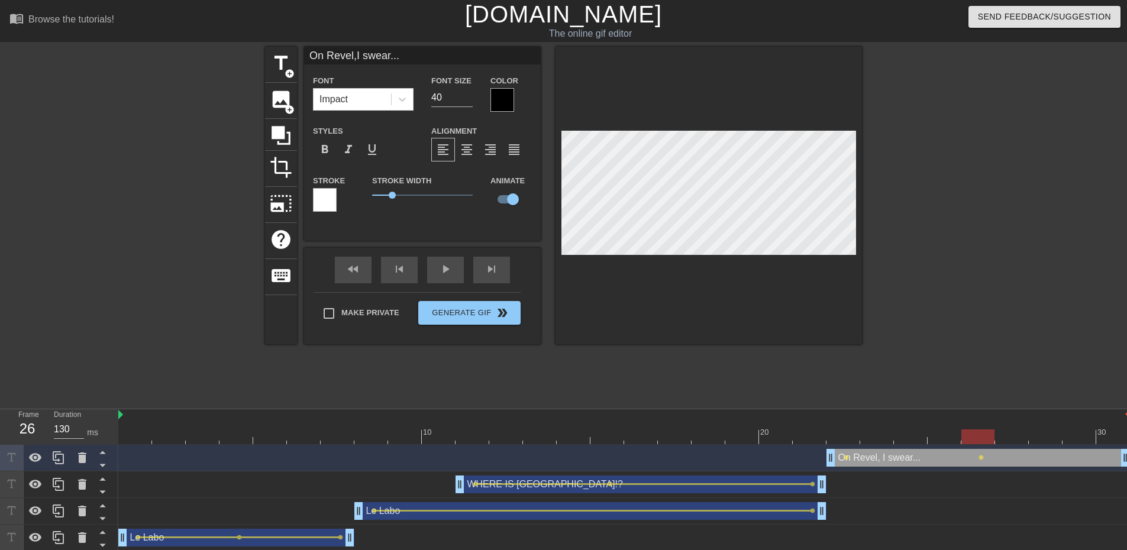
click at [1108, 439] on div at bounding box center [624, 437] width 1012 height 15
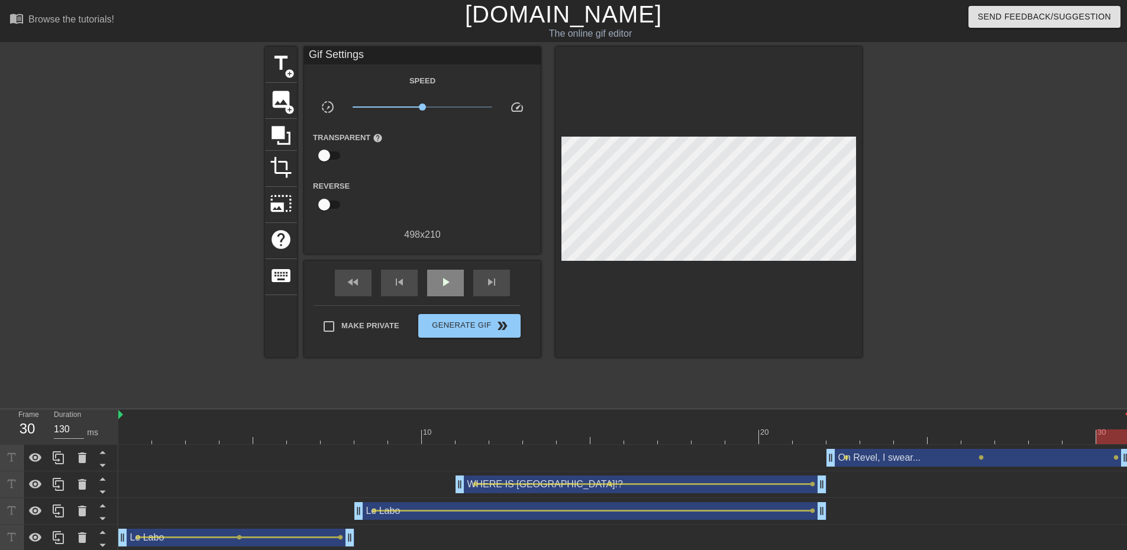
click at [449, 267] on div "fast_rewind skip_previous play_arrow skip_next" at bounding box center [422, 283] width 193 height 44
click at [447, 276] on span "play_arrow" at bounding box center [445, 282] width 14 height 14
click at [460, 328] on span "Generate Gif double_arrow" at bounding box center [469, 326] width 93 height 14
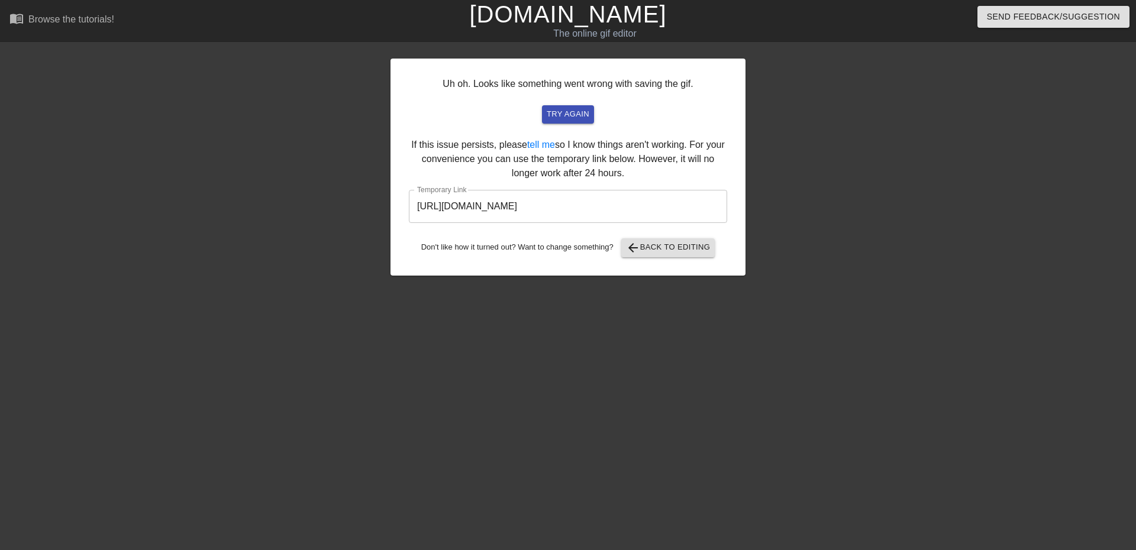
click at [660, 203] on input "[URL][DOMAIN_NAME]" at bounding box center [568, 206] width 318 height 33
